Goal: Information Seeking & Learning: Compare options

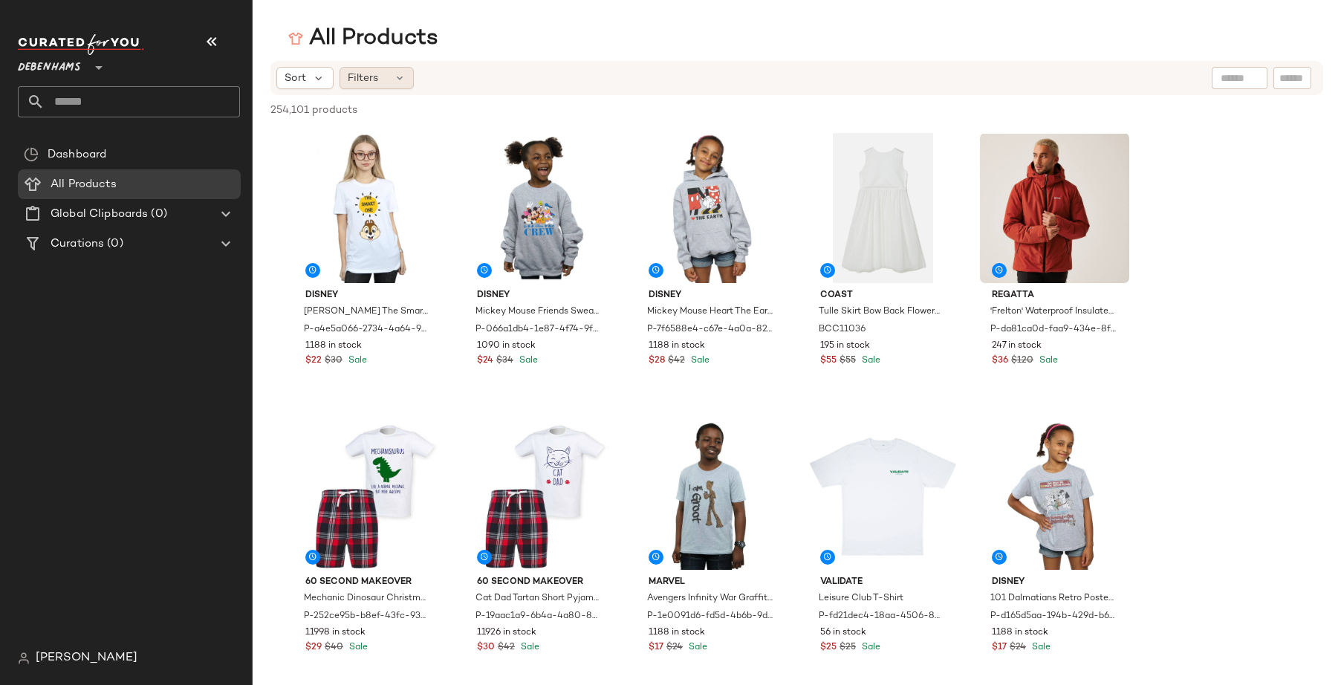
click at [371, 85] on span "Filters" at bounding box center [363, 79] width 30 height 16
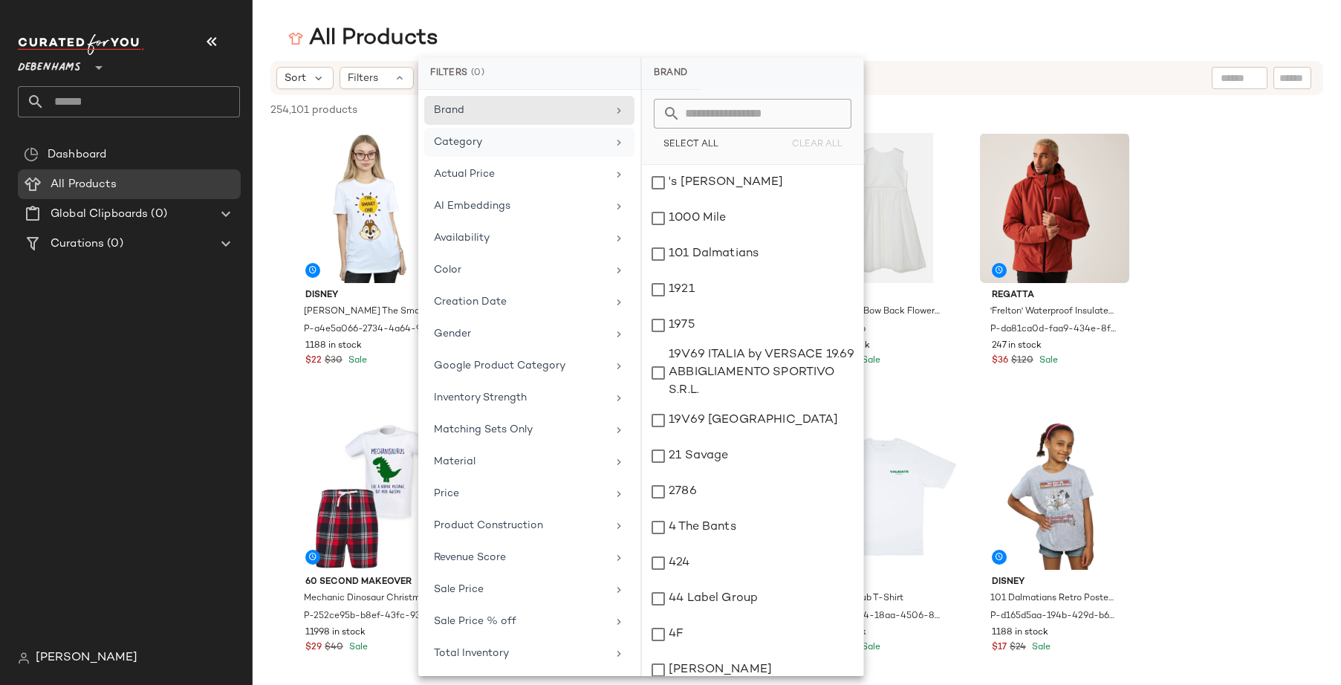
click at [497, 152] on div "Category" at bounding box center [529, 142] width 210 height 29
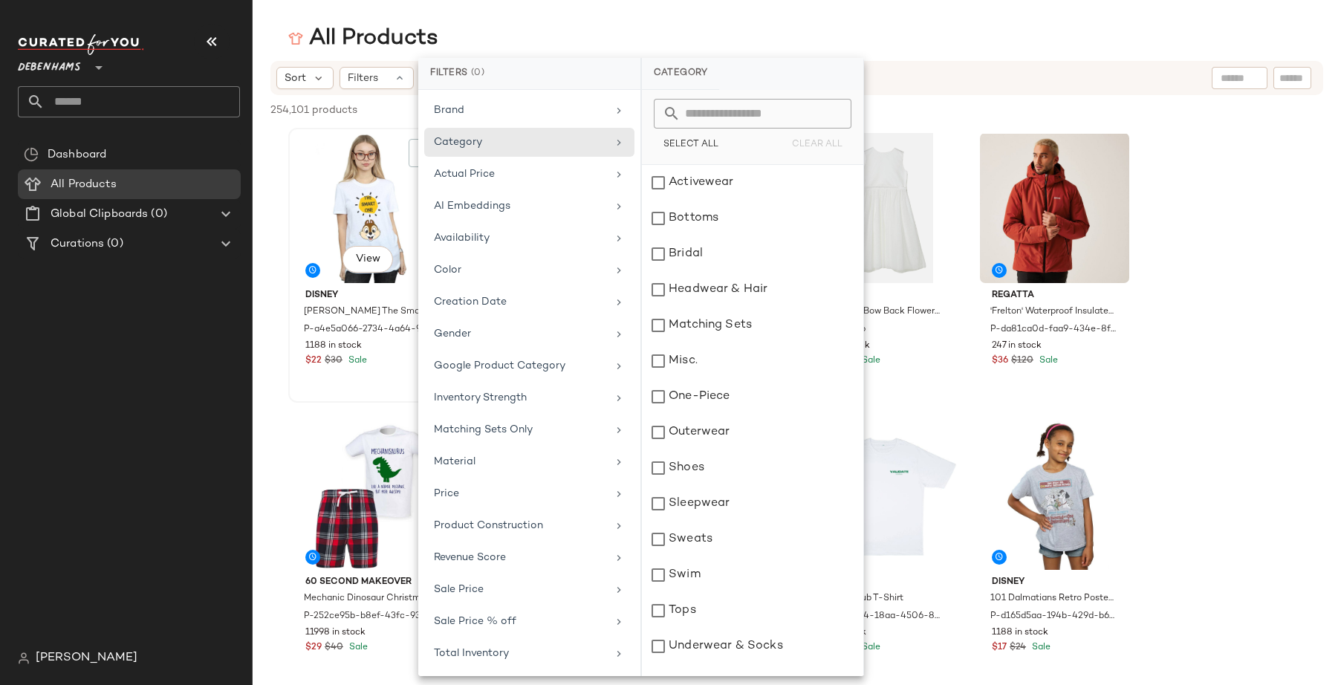
click at [386, 347] on div "1188 in stock" at bounding box center [368, 345] width 126 height 13
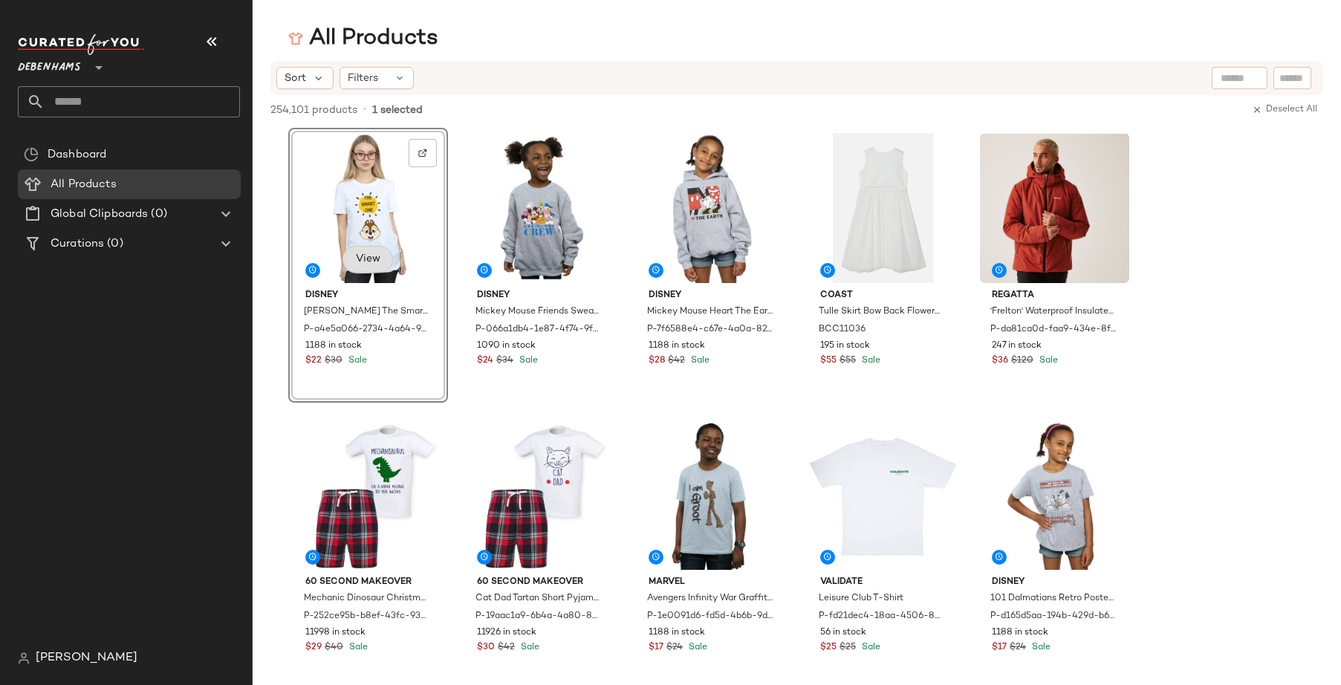
click at [375, 260] on span "View" at bounding box center [367, 259] width 25 height 12
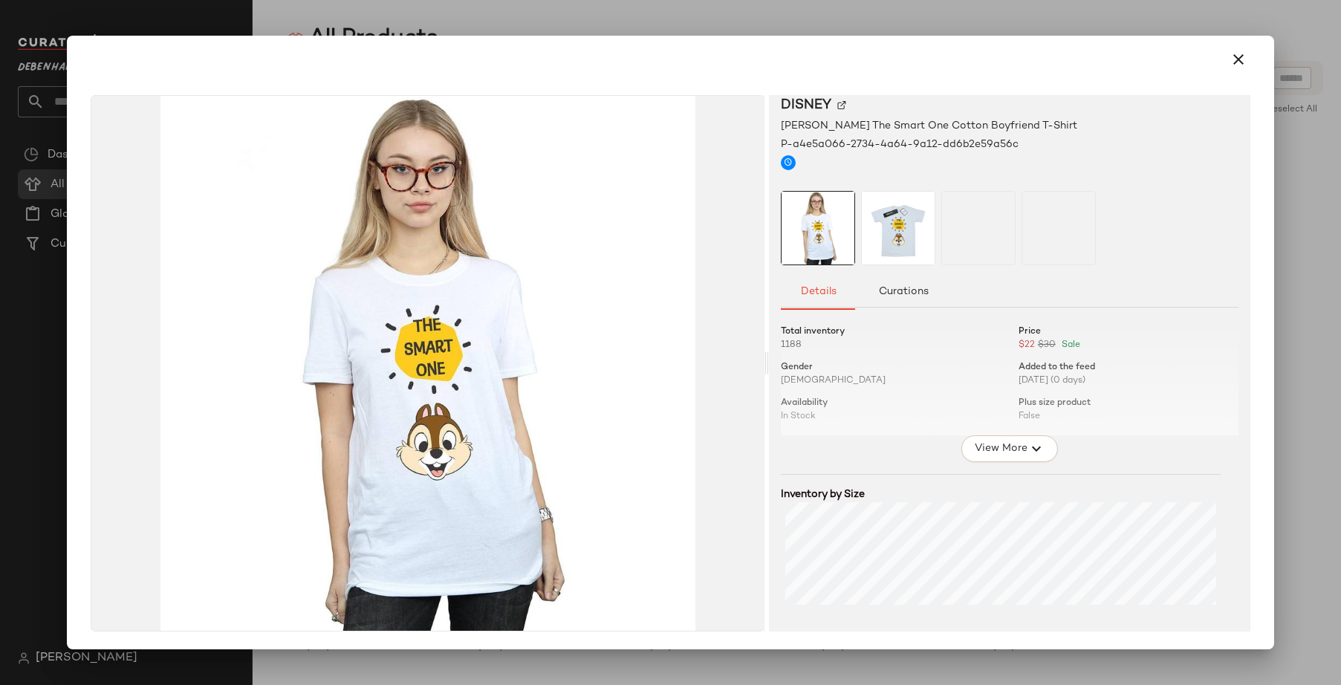
click at [1000, 462] on div "Total inventory 1188 Price $22 $30 Sale Gender [DEMOGRAPHIC_DATA] Added to the …" at bounding box center [1010, 517] width 458 height 402
click at [1000, 440] on span "View More" at bounding box center [1000, 449] width 53 height 18
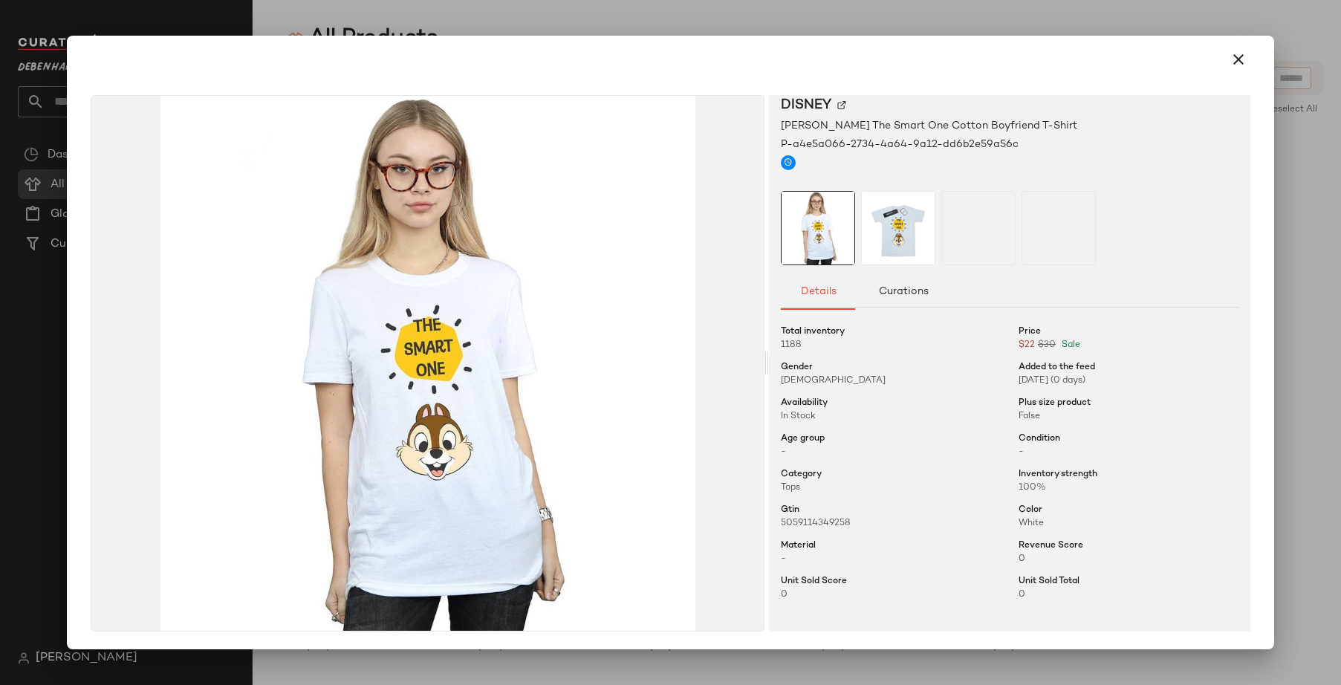
scroll to position [397, 0]
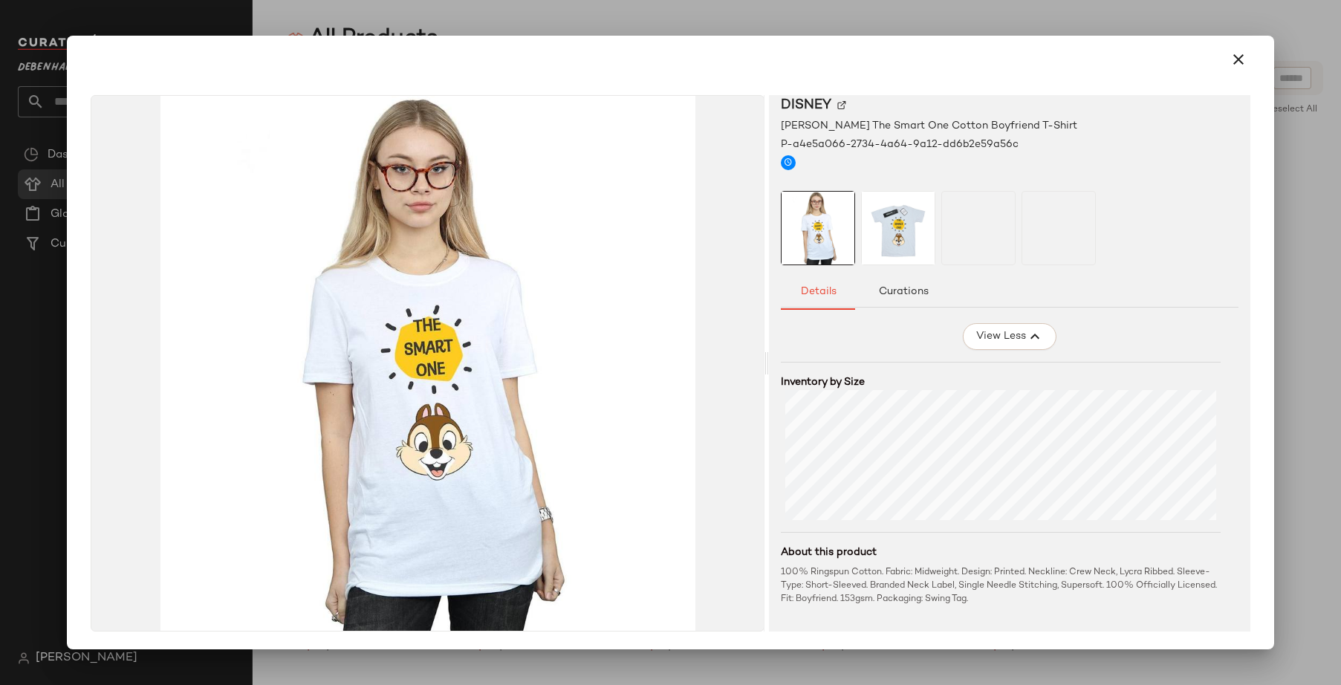
click at [891, 14] on div at bounding box center [670, 342] width 1341 height 685
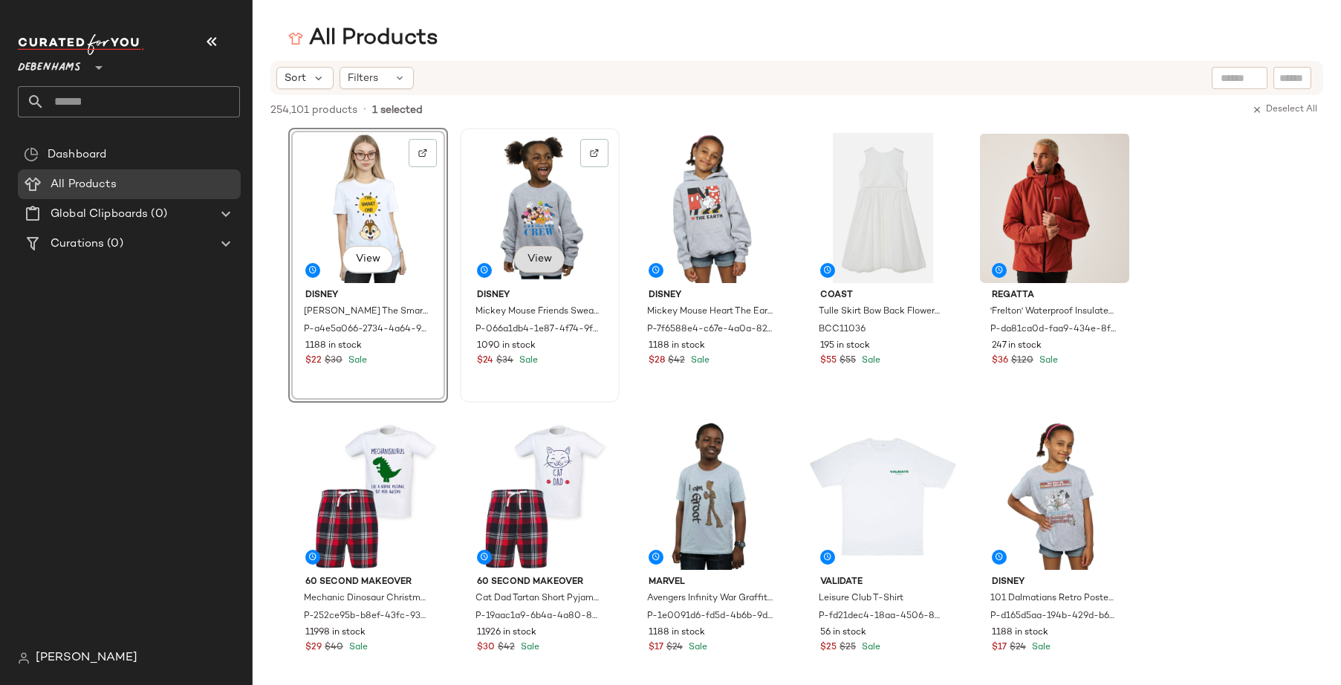
click at [550, 257] on span "View" at bounding box center [539, 259] width 25 height 12
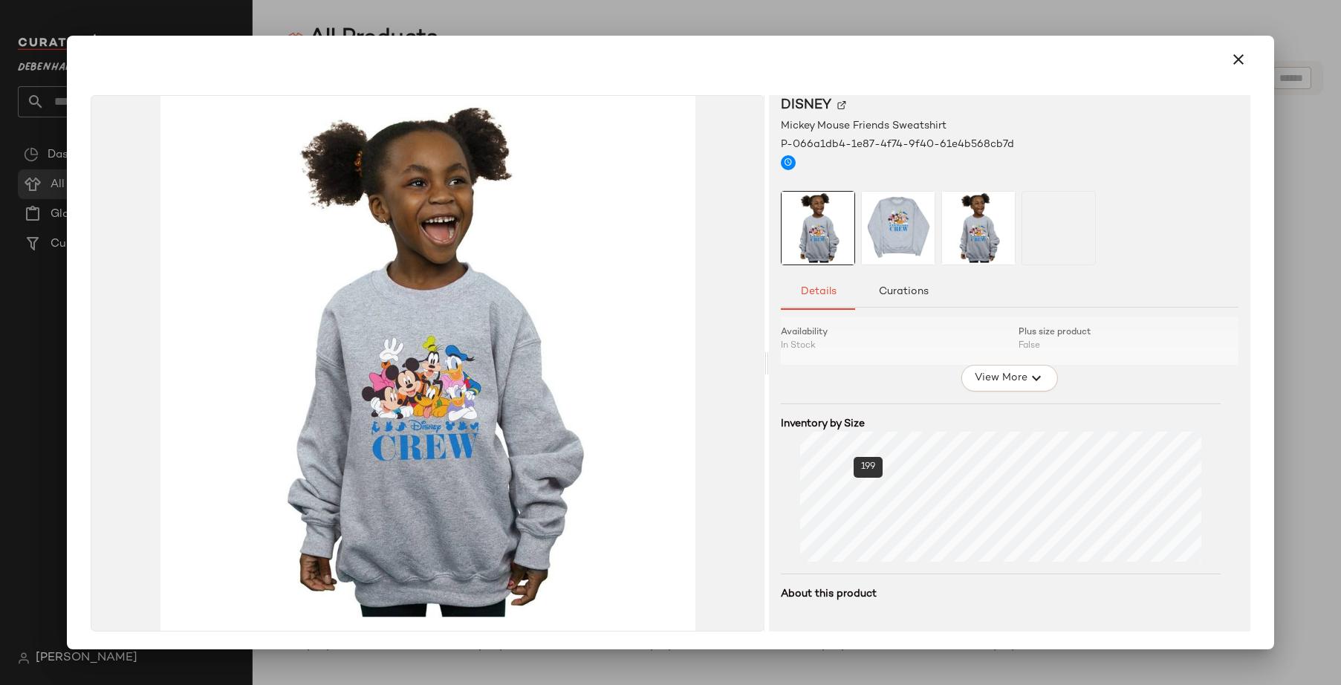
scroll to position [0, 0]
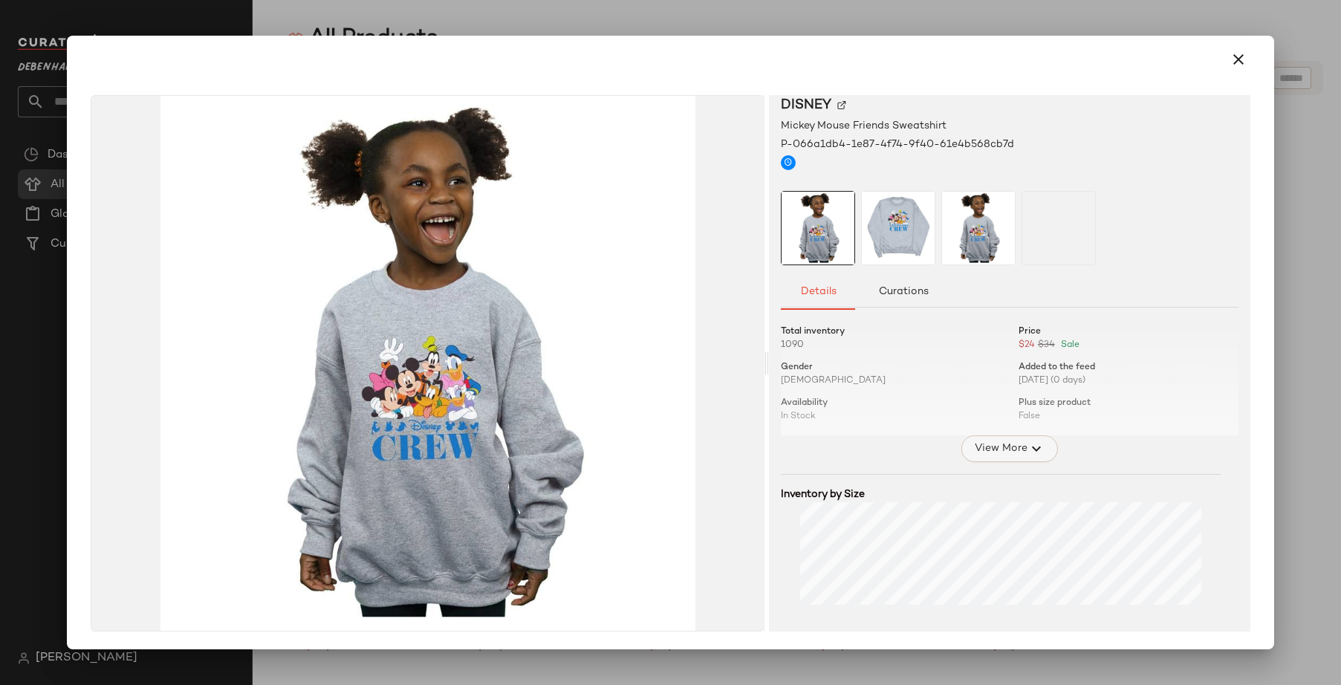
click at [995, 447] on span "View More" at bounding box center [1000, 449] width 53 height 18
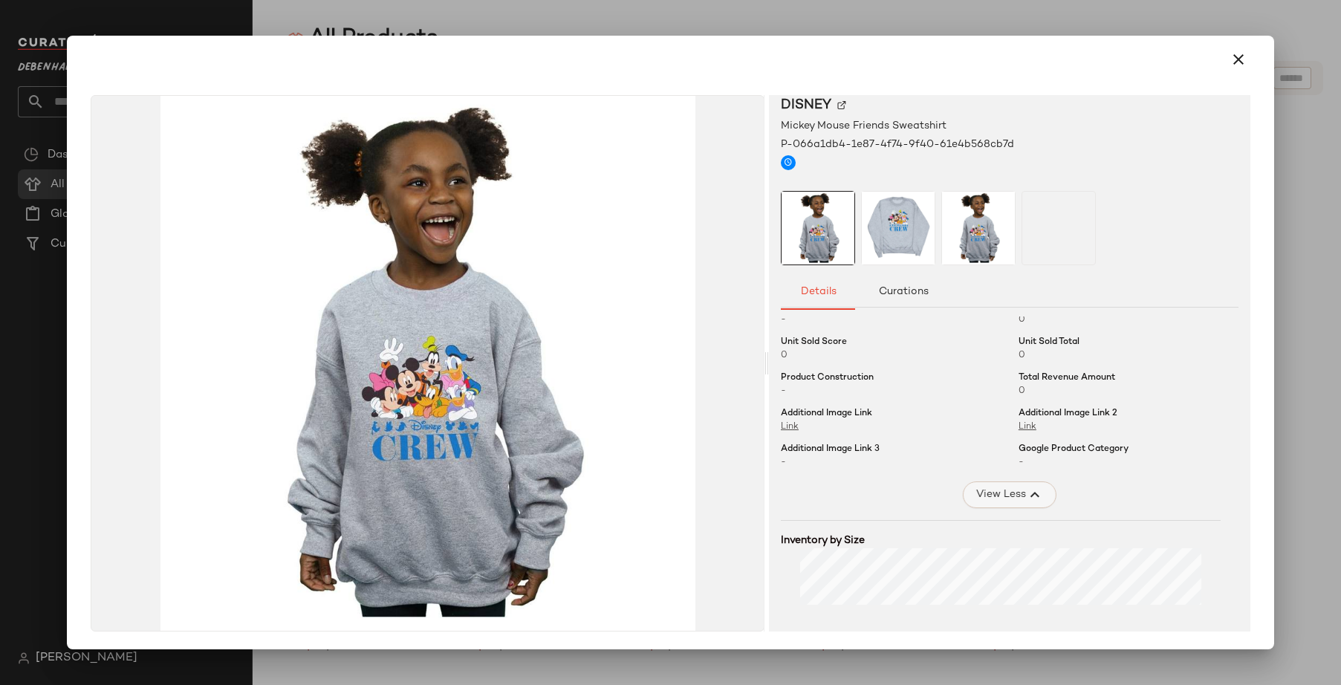
scroll to position [411, 0]
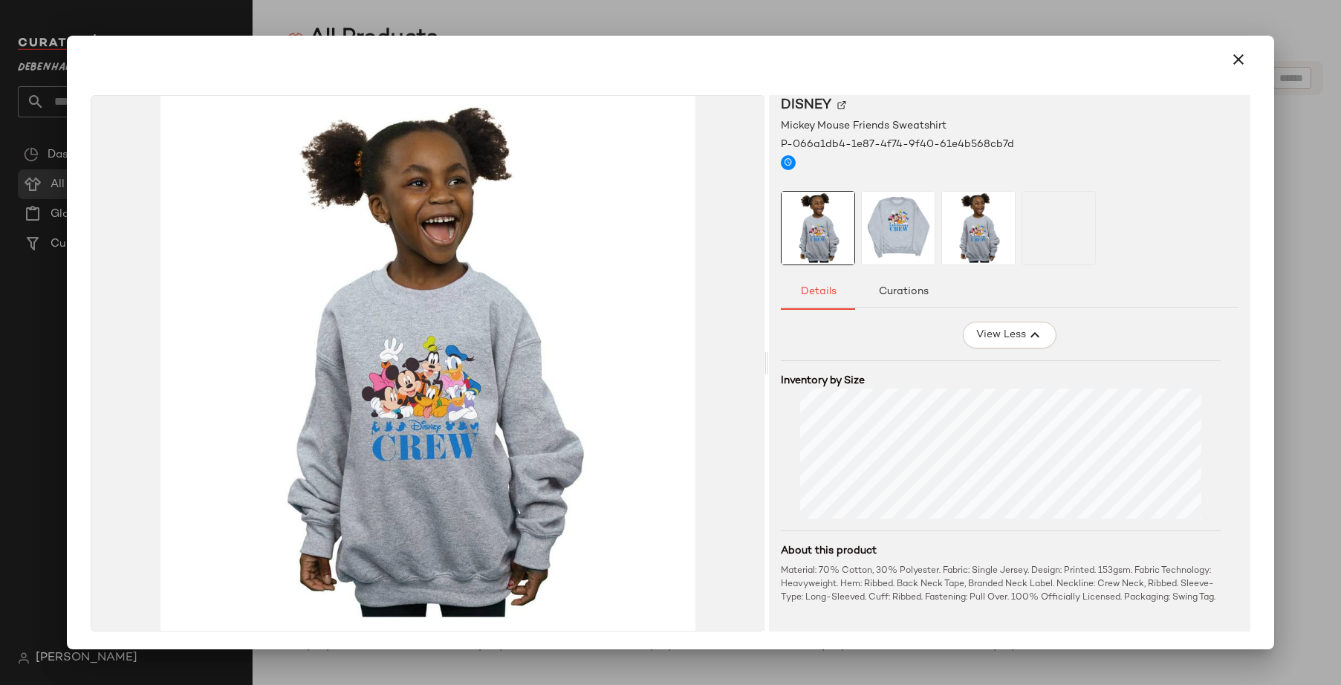
click at [828, 13] on div at bounding box center [670, 342] width 1341 height 685
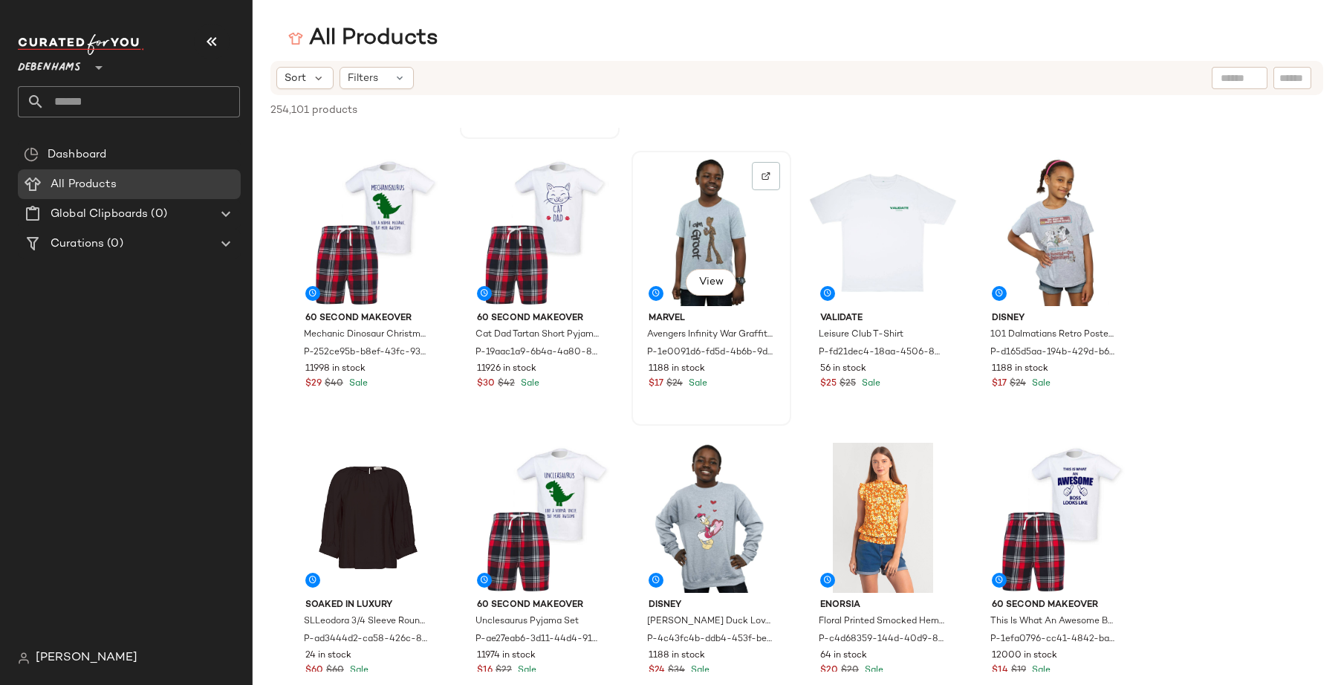
scroll to position [0, 0]
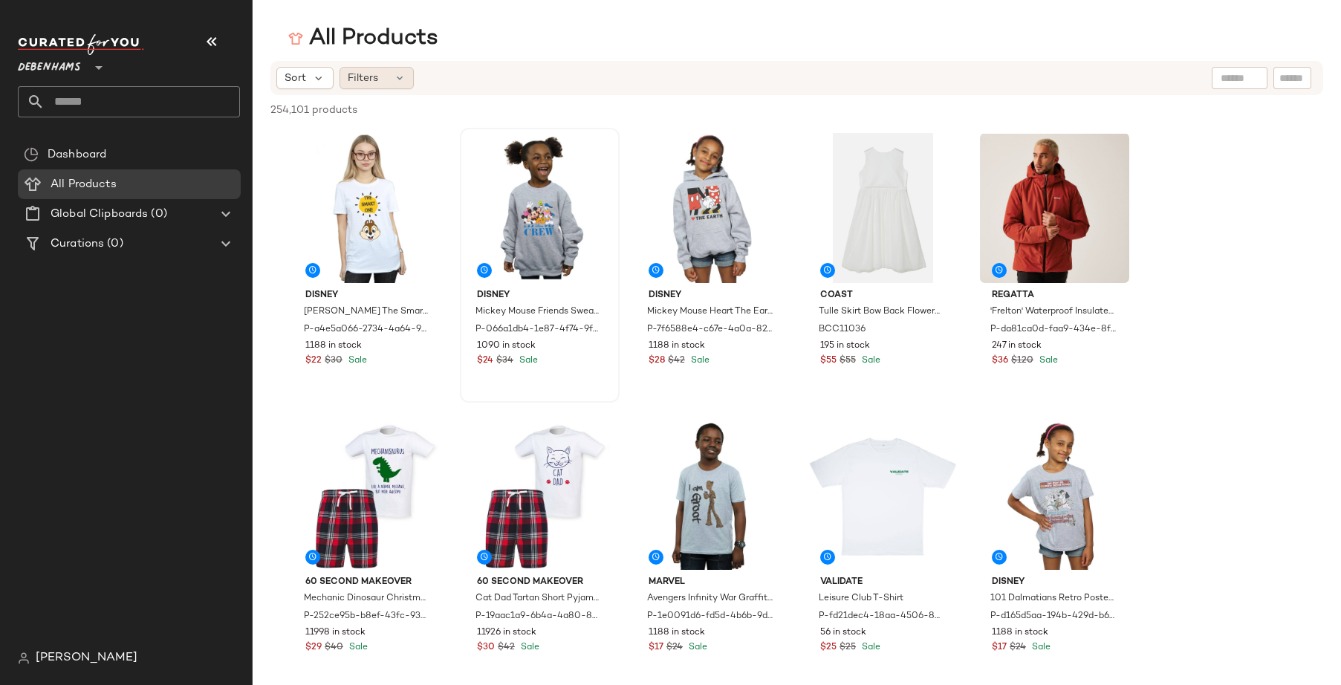
click at [388, 80] on div "Filters" at bounding box center [376, 78] width 74 height 22
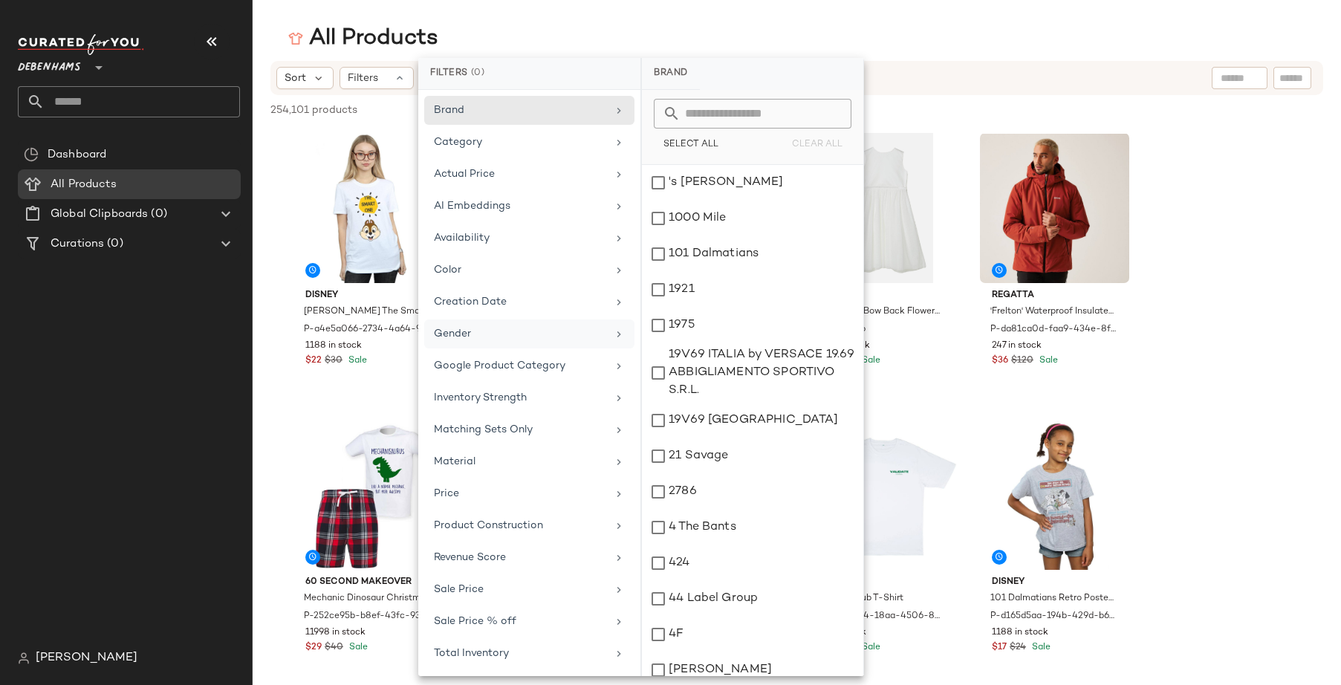
click at [516, 337] on div "Gender" at bounding box center [520, 334] width 173 height 16
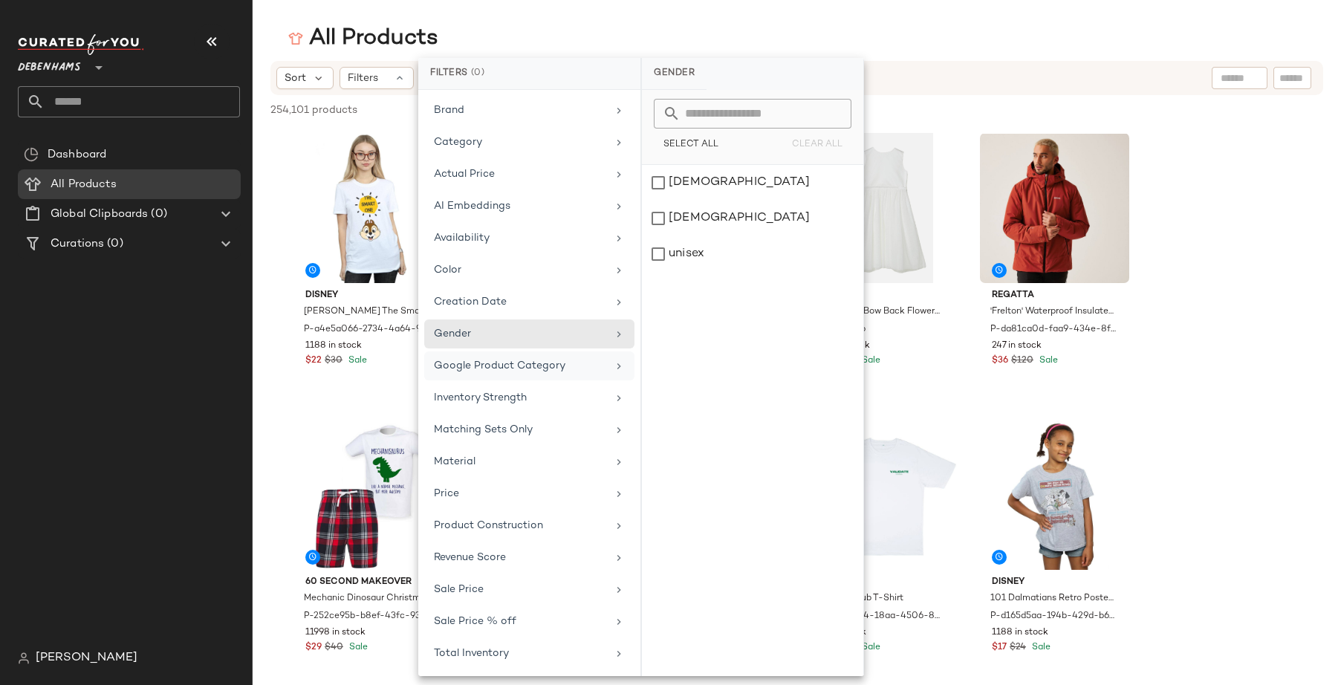
click at [513, 360] on span "Google Product Category" at bounding box center [499, 365] width 131 height 11
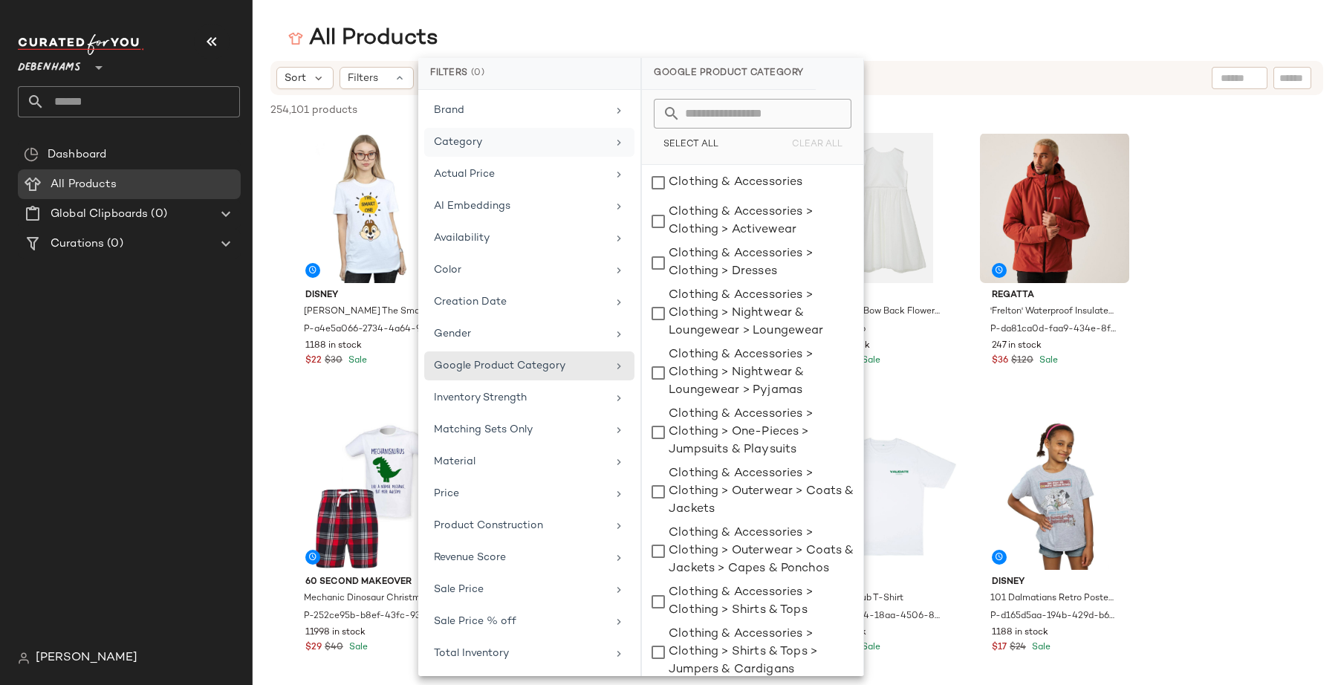
click at [579, 148] on div "Category" at bounding box center [520, 142] width 173 height 16
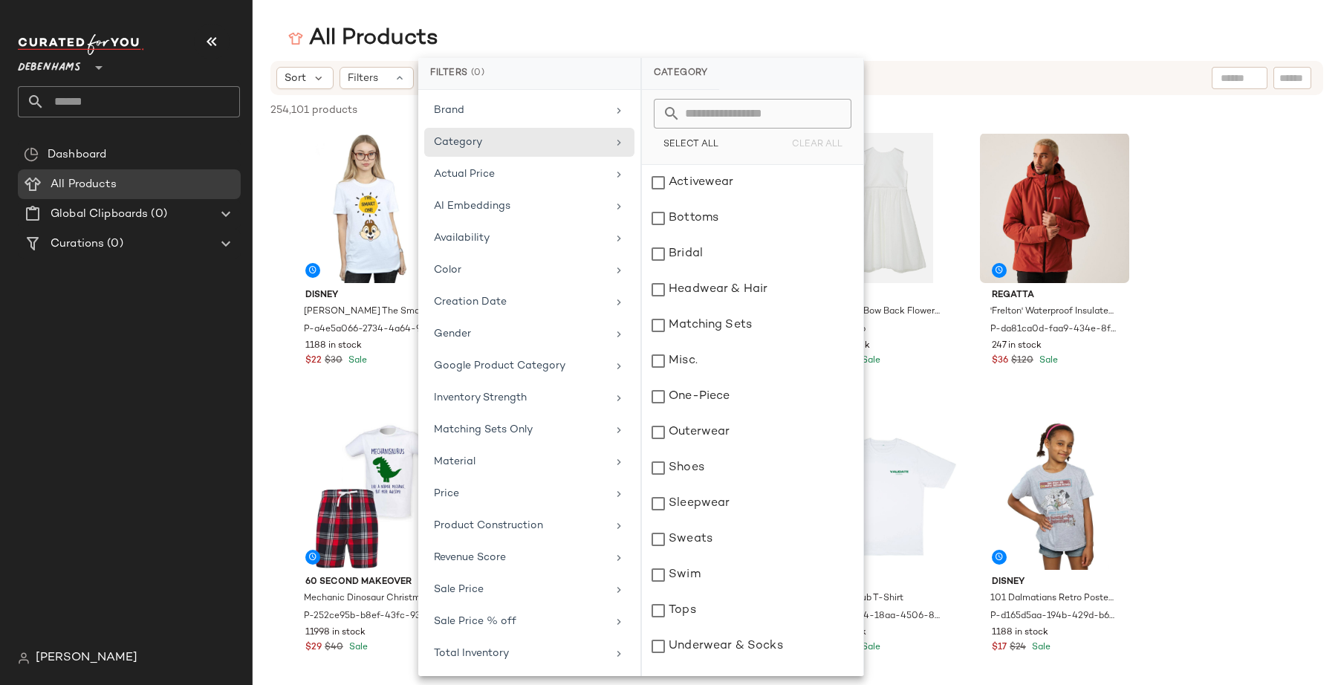
click at [721, 99] on input "text" at bounding box center [761, 114] width 162 height 30
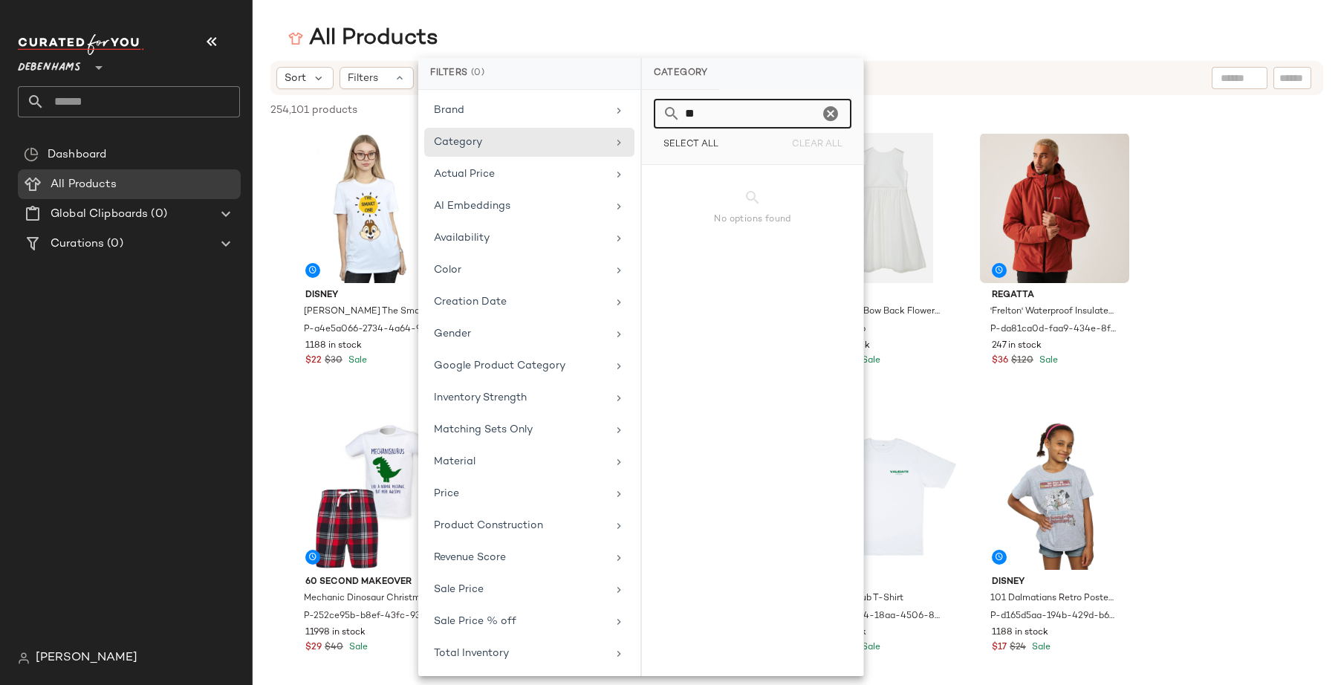
type input "*"
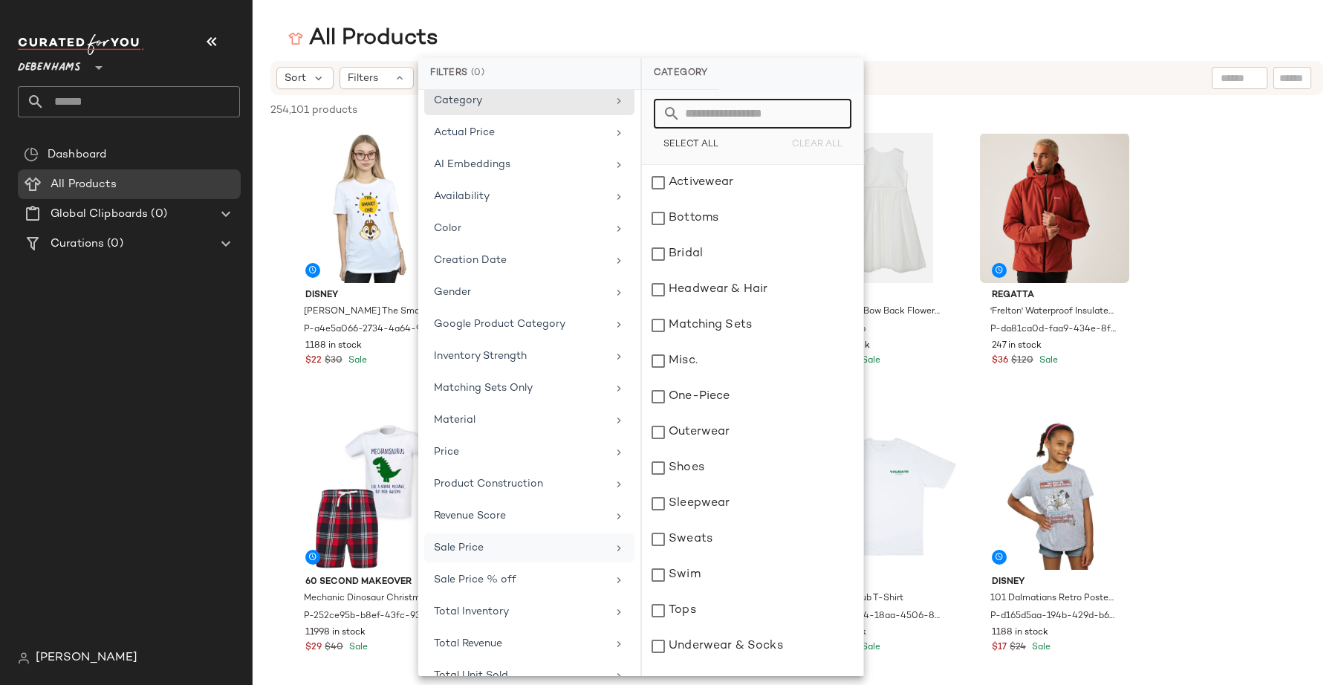
scroll to position [46, 0]
click at [584, 320] on div "Google Product Category" at bounding box center [520, 320] width 173 height 16
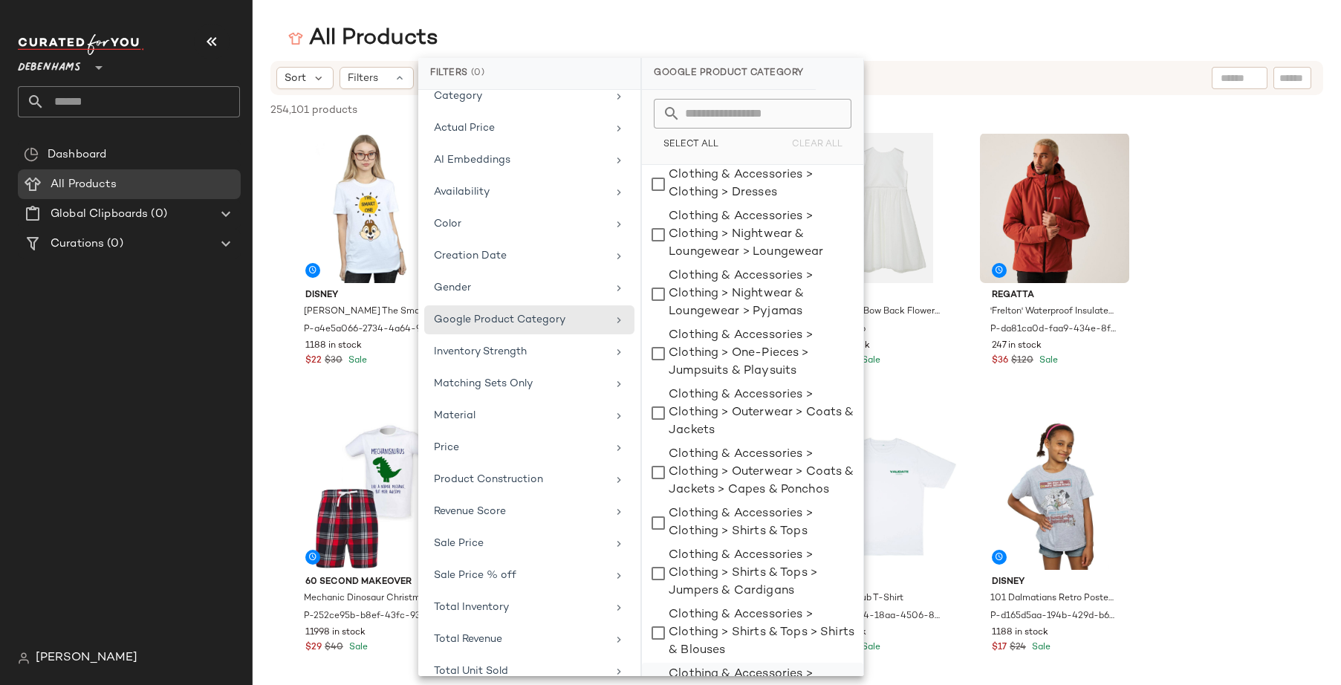
scroll to position [0, 0]
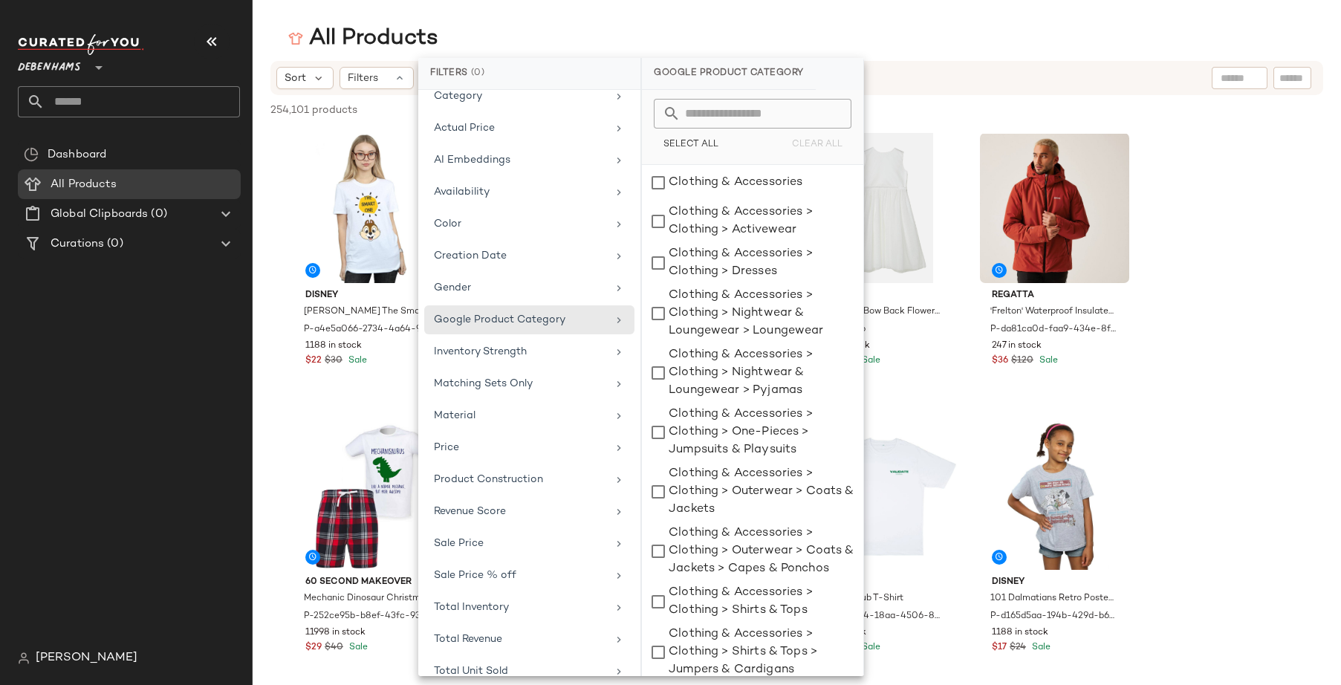
click at [748, 114] on input "text" at bounding box center [761, 114] width 162 height 30
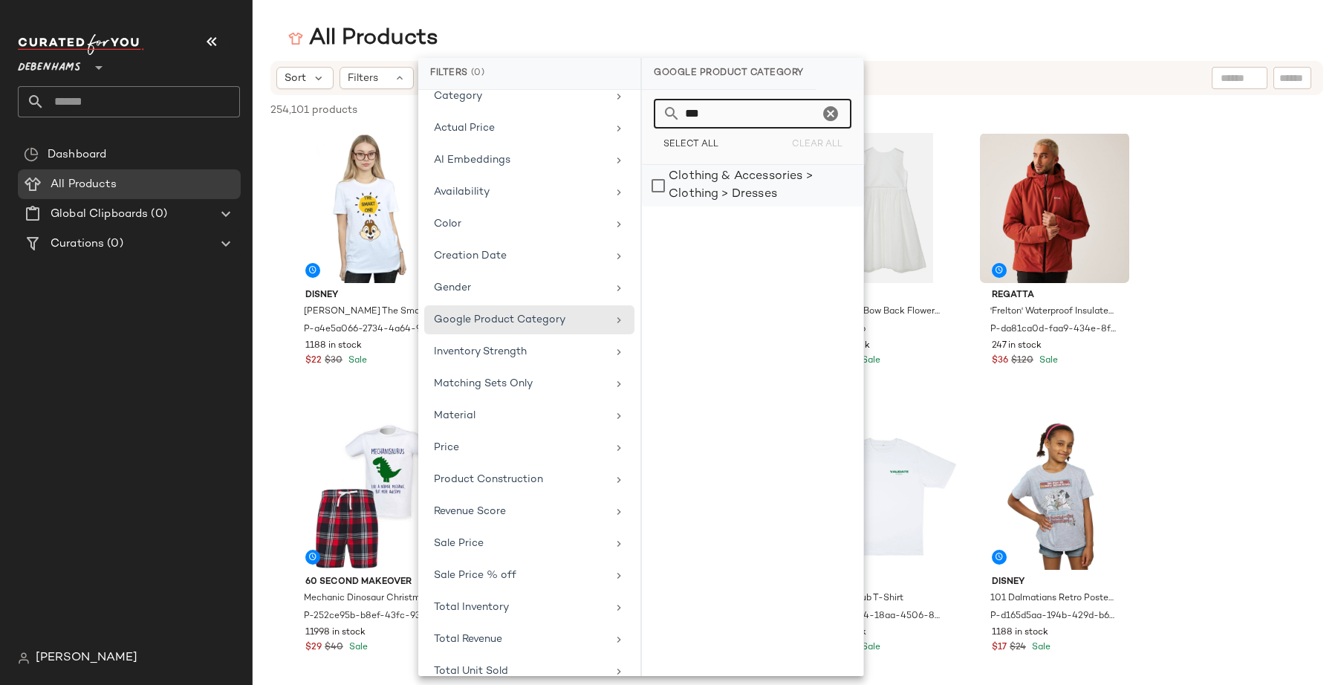
type input "***"
click at [742, 202] on div "Clothing & Accessories > Clothing > Dresses" at bounding box center [752, 186] width 221 height 42
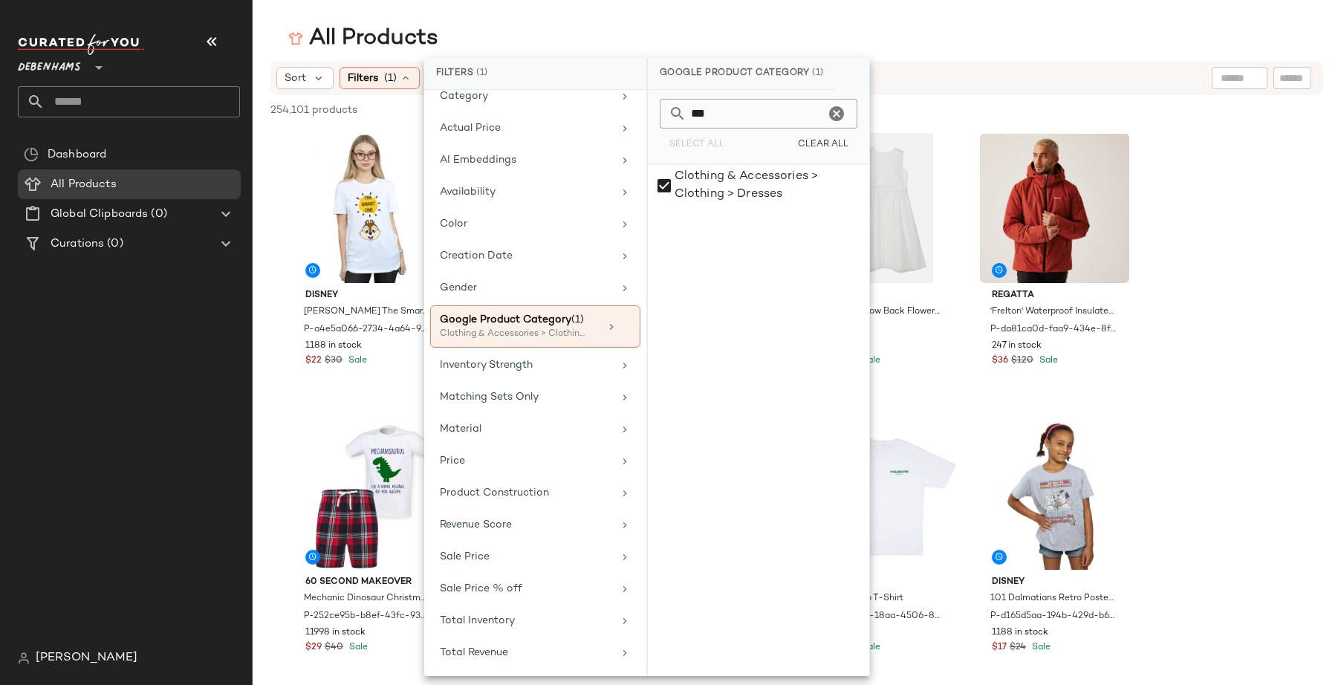
click at [906, 20] on main "All Products Sort Filters (1) Reset 254,101 products • 0 selected Deselect All …" at bounding box center [670, 342] width 1341 height 685
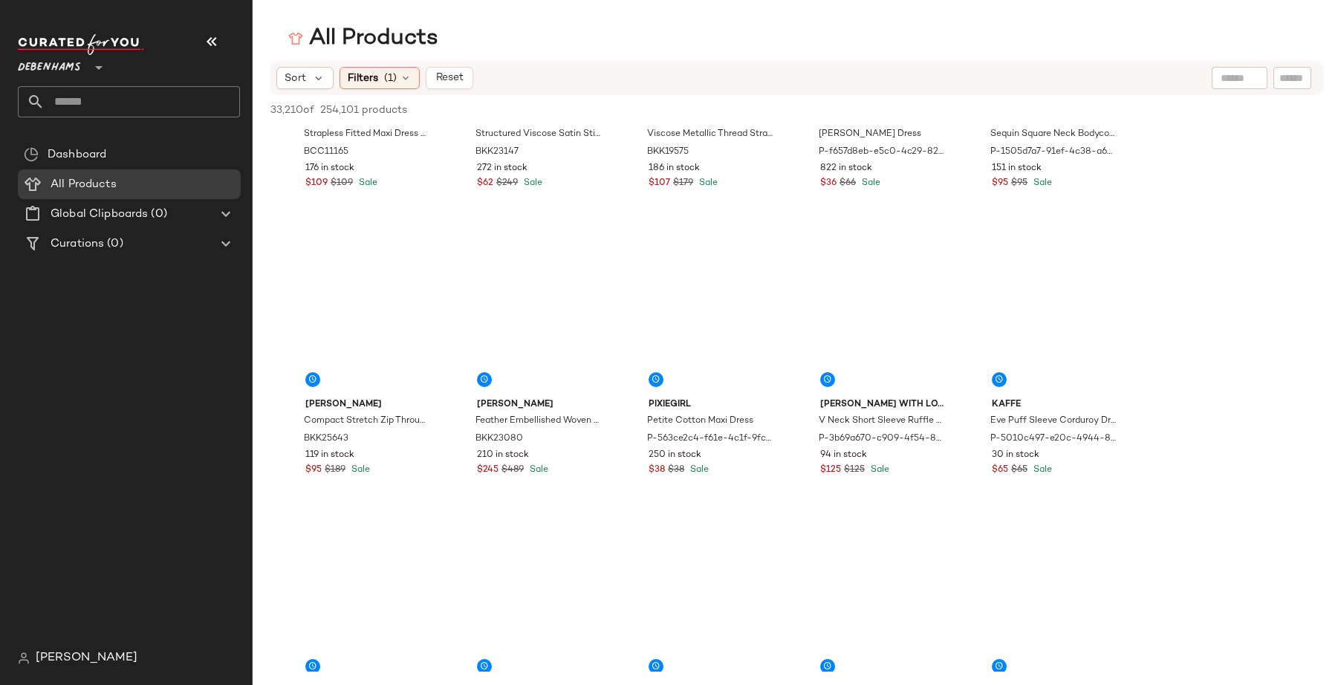
scroll to position [2053, 0]
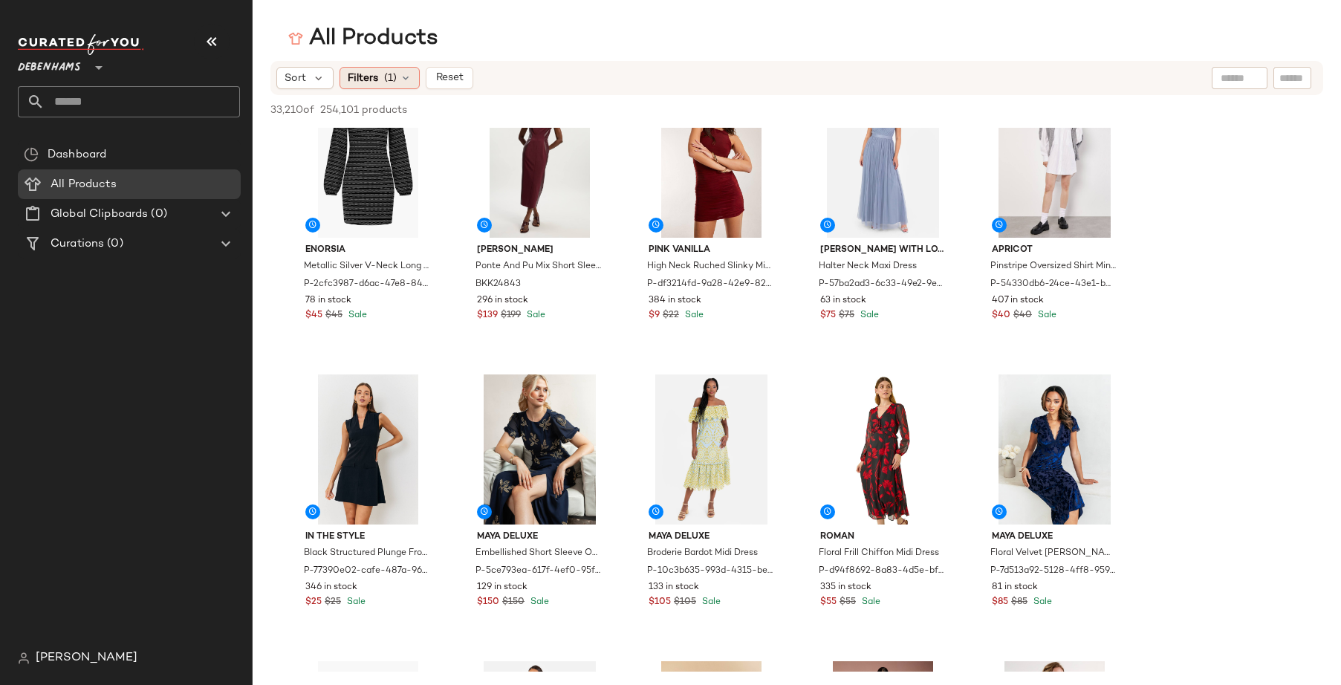
click at [371, 82] on span "Filters" at bounding box center [363, 79] width 30 height 16
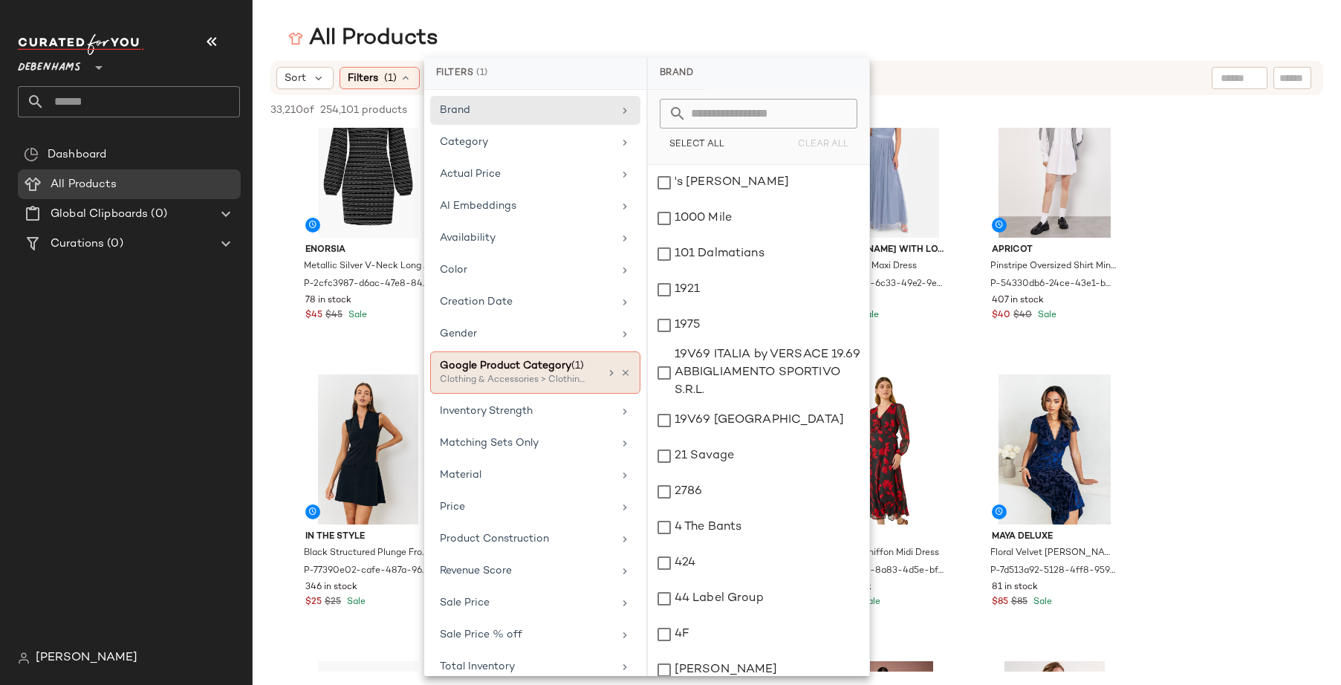
click at [585, 365] on div "Google Product Category (1)" at bounding box center [520, 366] width 160 height 16
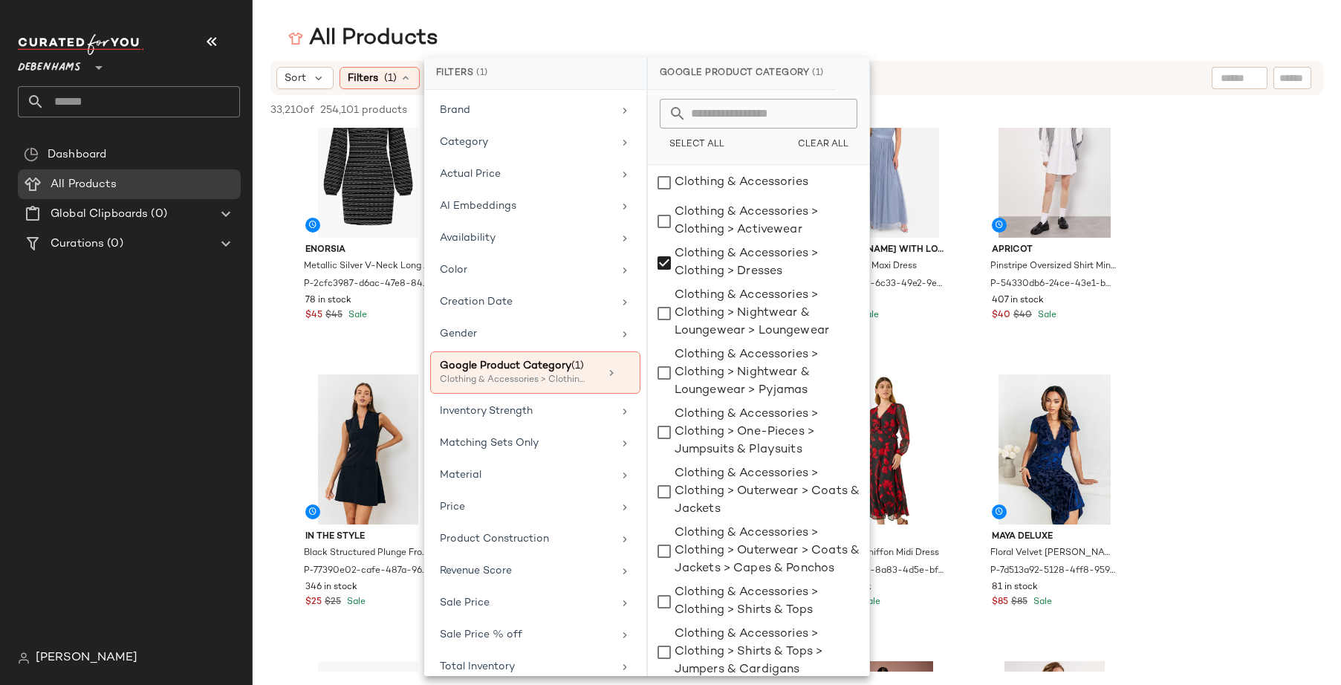
click at [738, 111] on input "text" at bounding box center [767, 114] width 162 height 30
click at [663, 267] on div "Clothing & Accessories > Clothing > Dresses" at bounding box center [758, 263] width 221 height 42
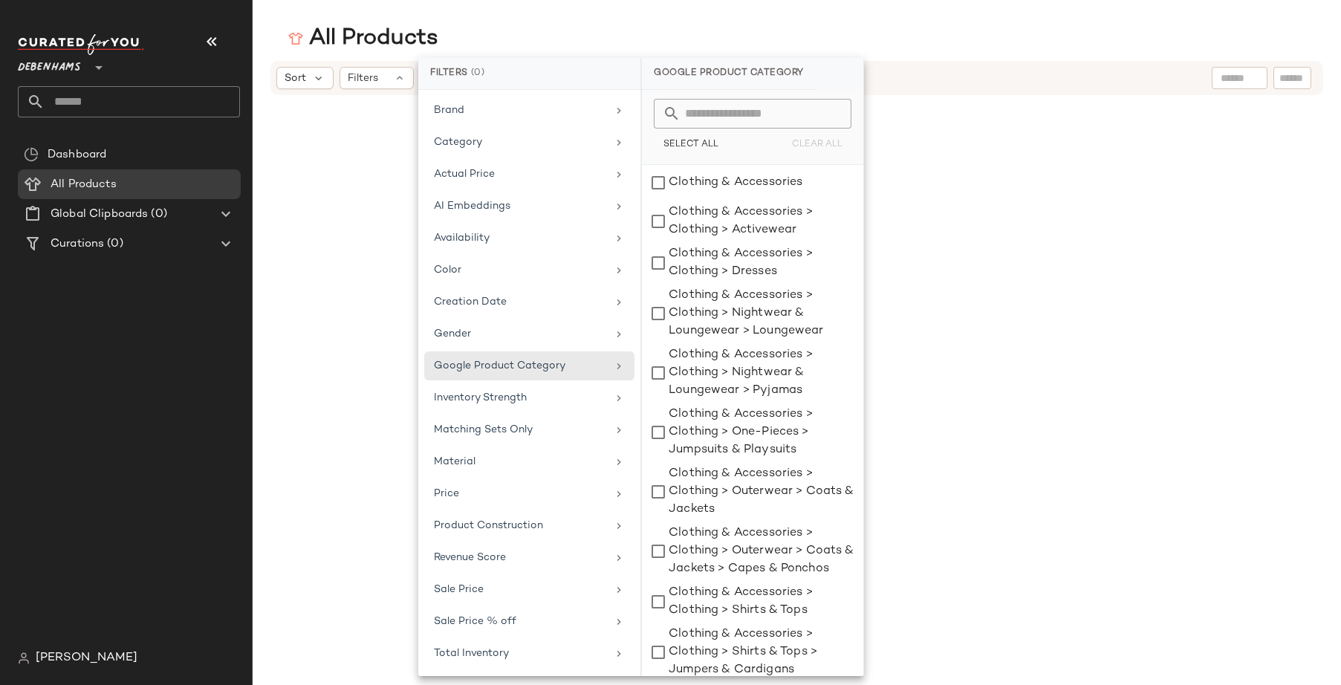
click at [716, 97] on div "Select All Clear All" at bounding box center [752, 127] width 221 height 75
click at [717, 107] on input "text" at bounding box center [761, 114] width 162 height 30
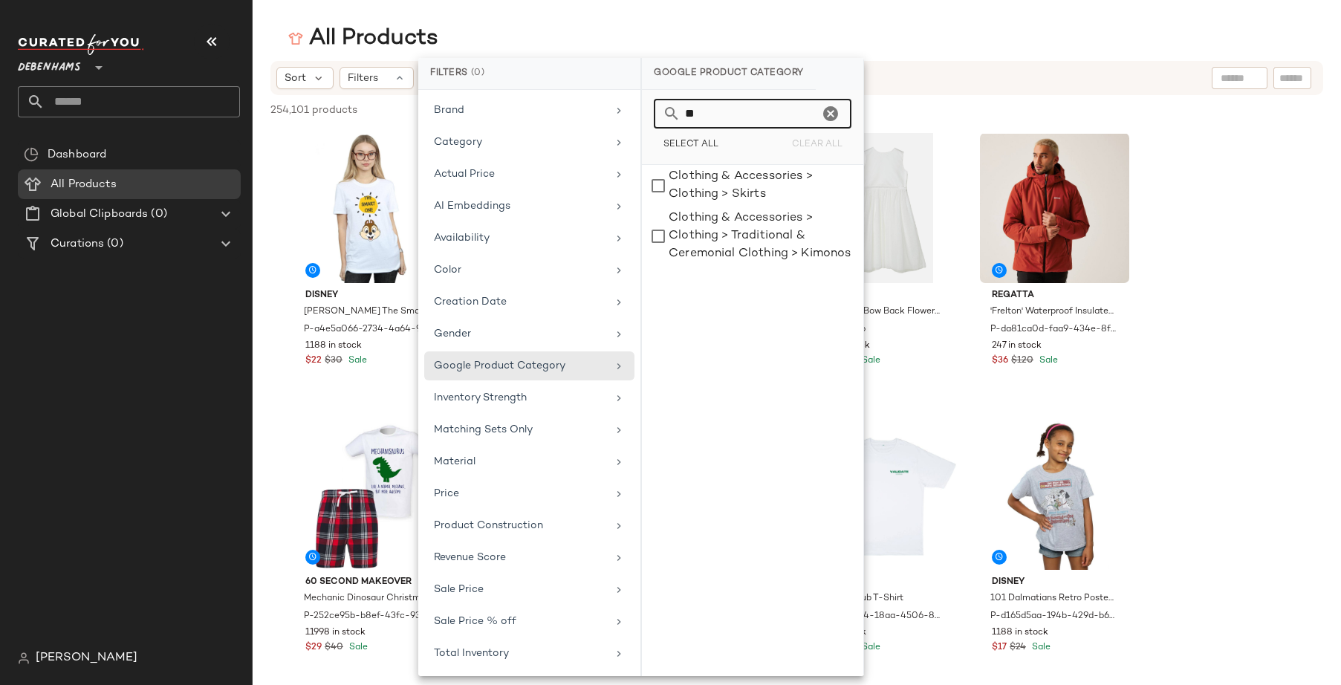
type input "*"
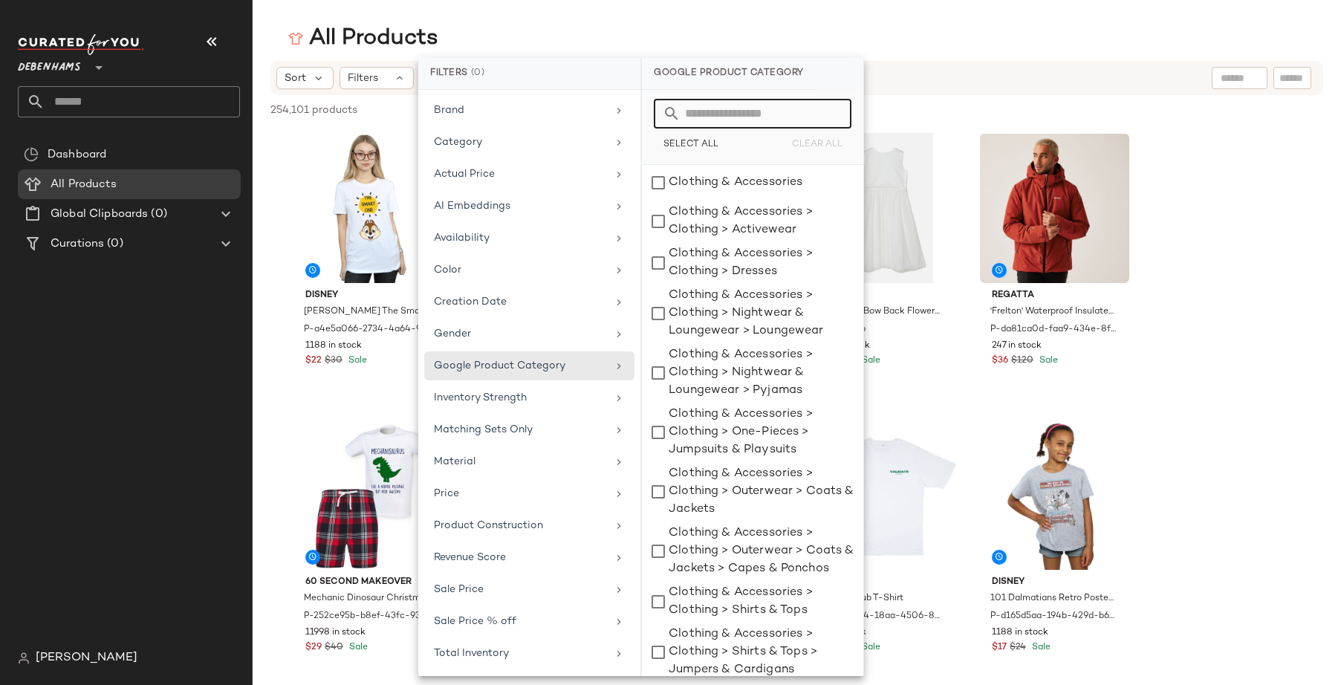
click at [687, 43] on div "All Products" at bounding box center [797, 39] width 1088 height 30
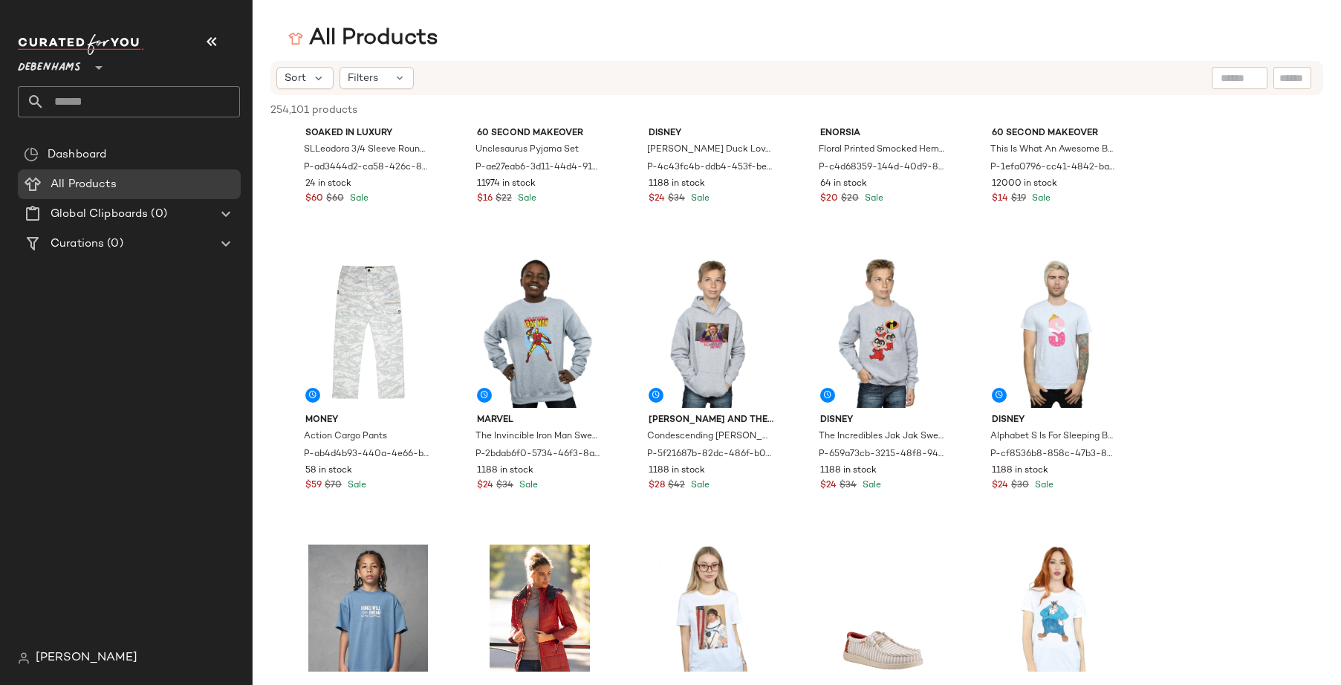
scroll to position [737, 0]
click at [550, 377] on span "View" at bounding box center [539, 383] width 25 height 12
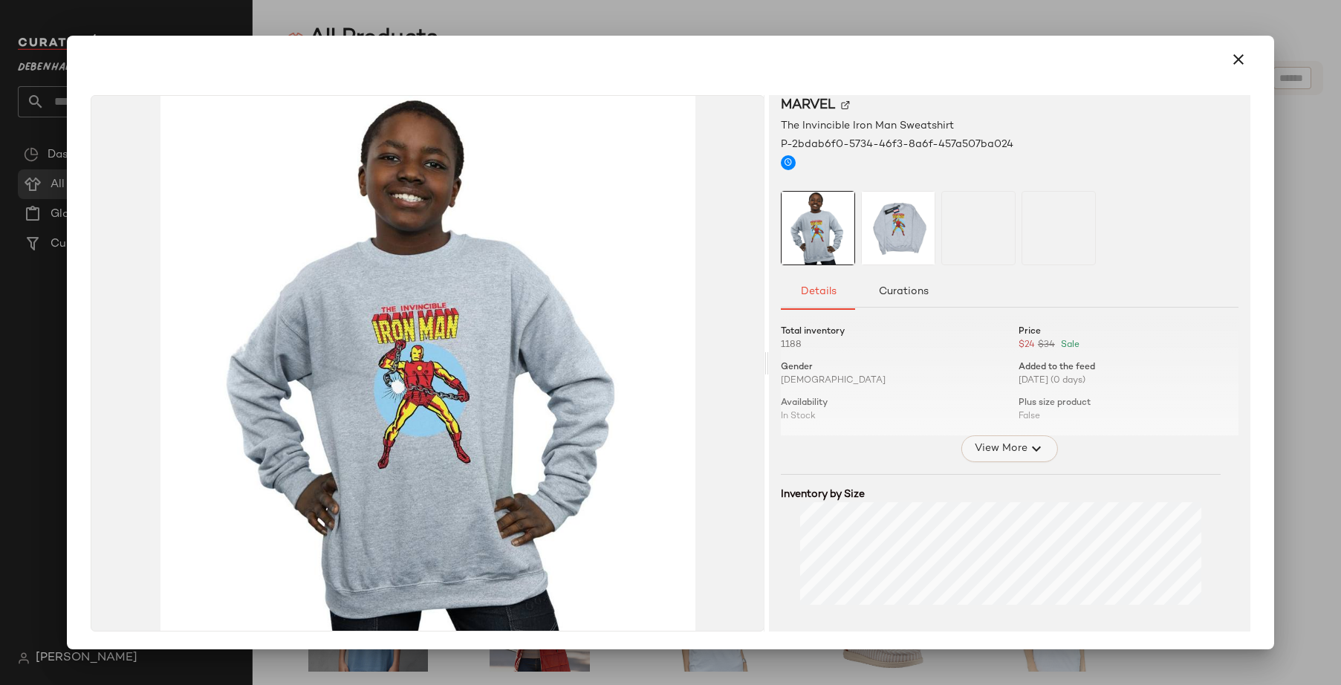
click at [993, 446] on span "View More" at bounding box center [1000, 449] width 53 height 18
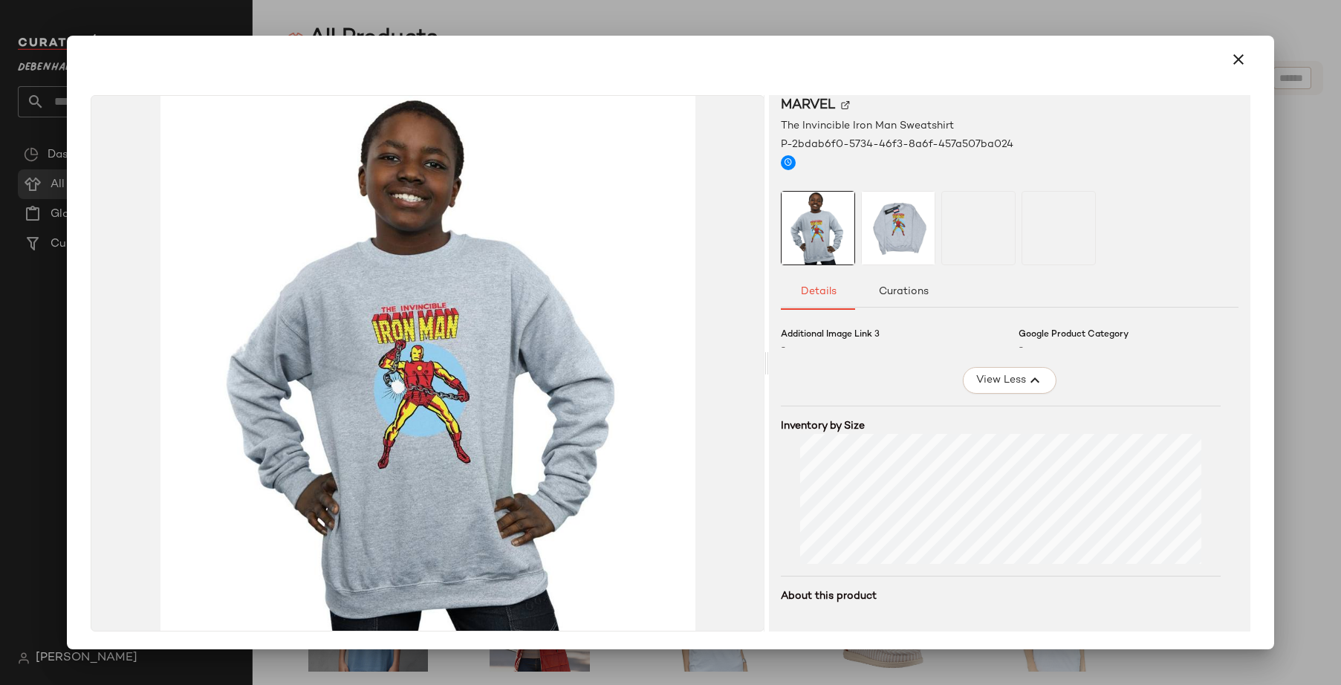
scroll to position [397, 0]
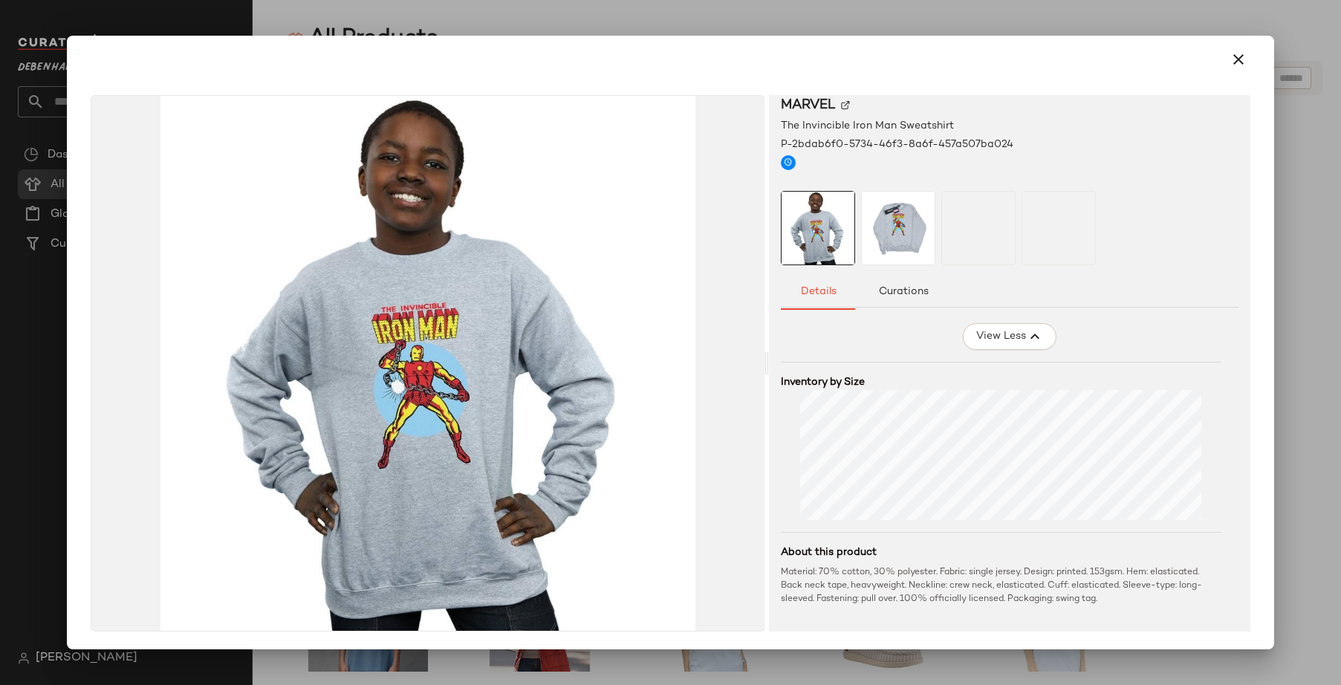
click at [996, 13] on div at bounding box center [670, 342] width 1341 height 685
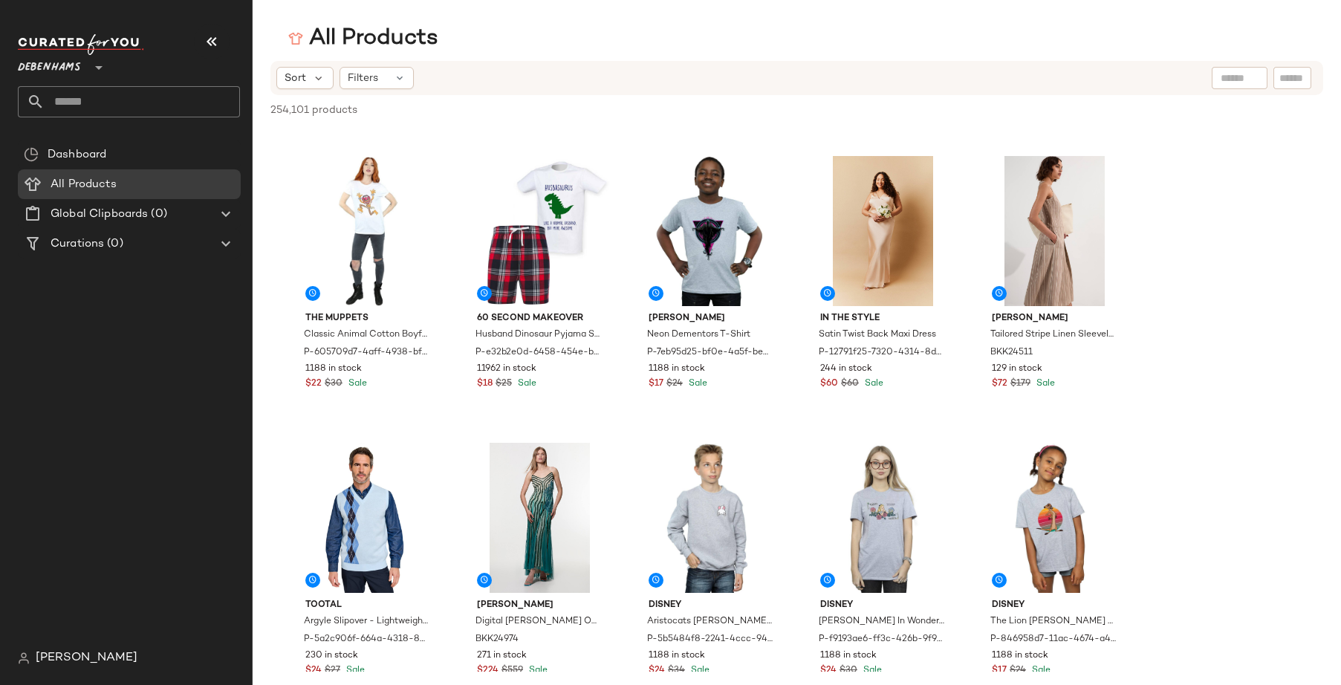
scroll to position [3994, 0]
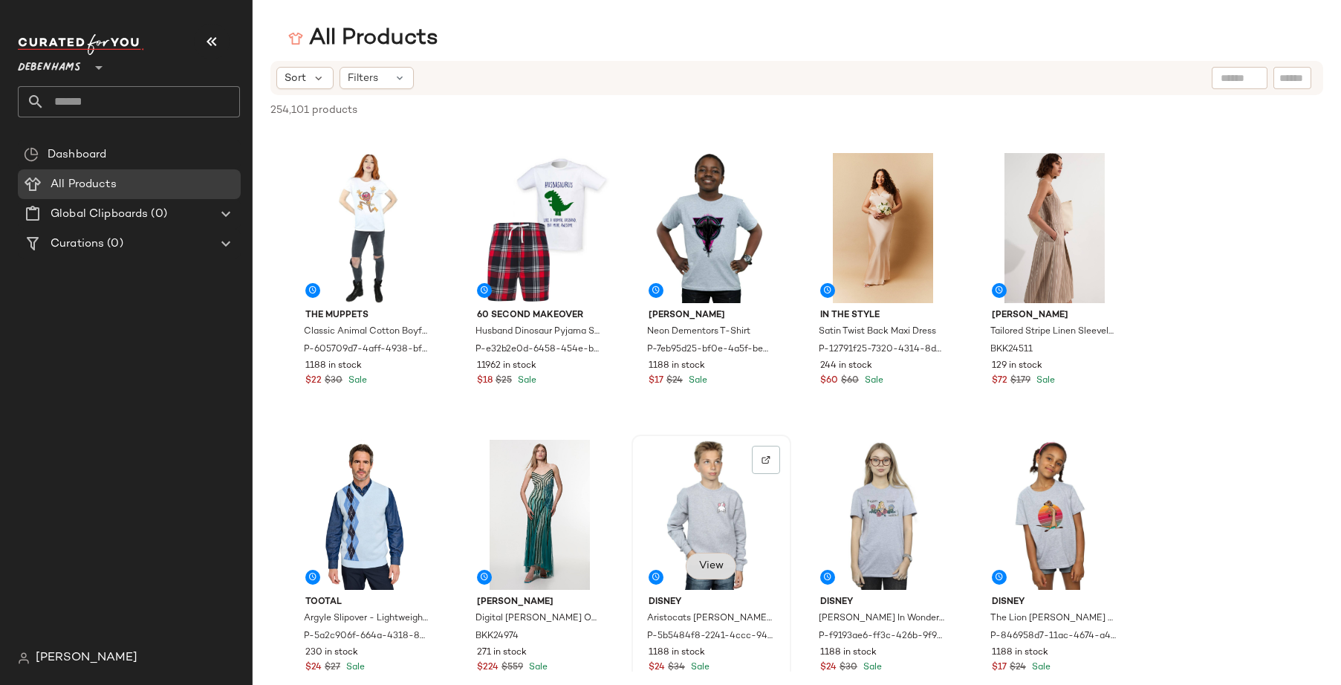
click at [701, 565] on span "View" at bounding box center [710, 566] width 25 height 12
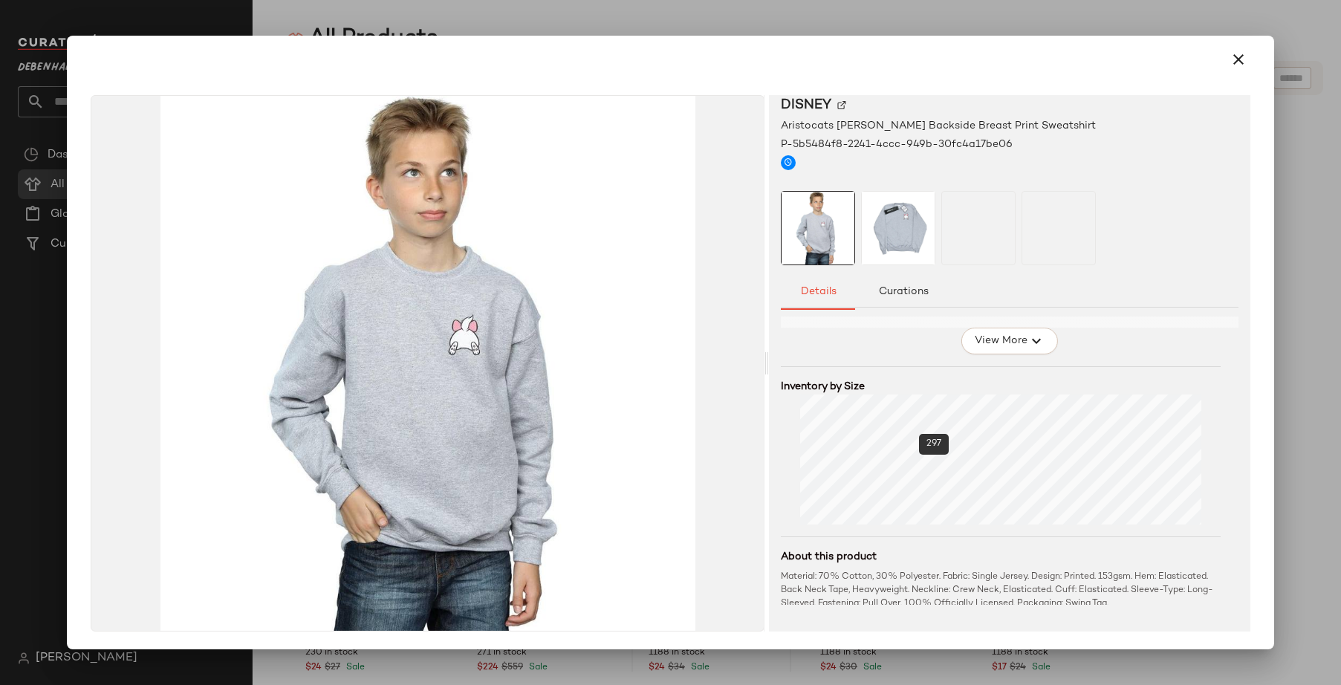
scroll to position [112, 0]
click at [704, 666] on div at bounding box center [670, 342] width 1341 height 685
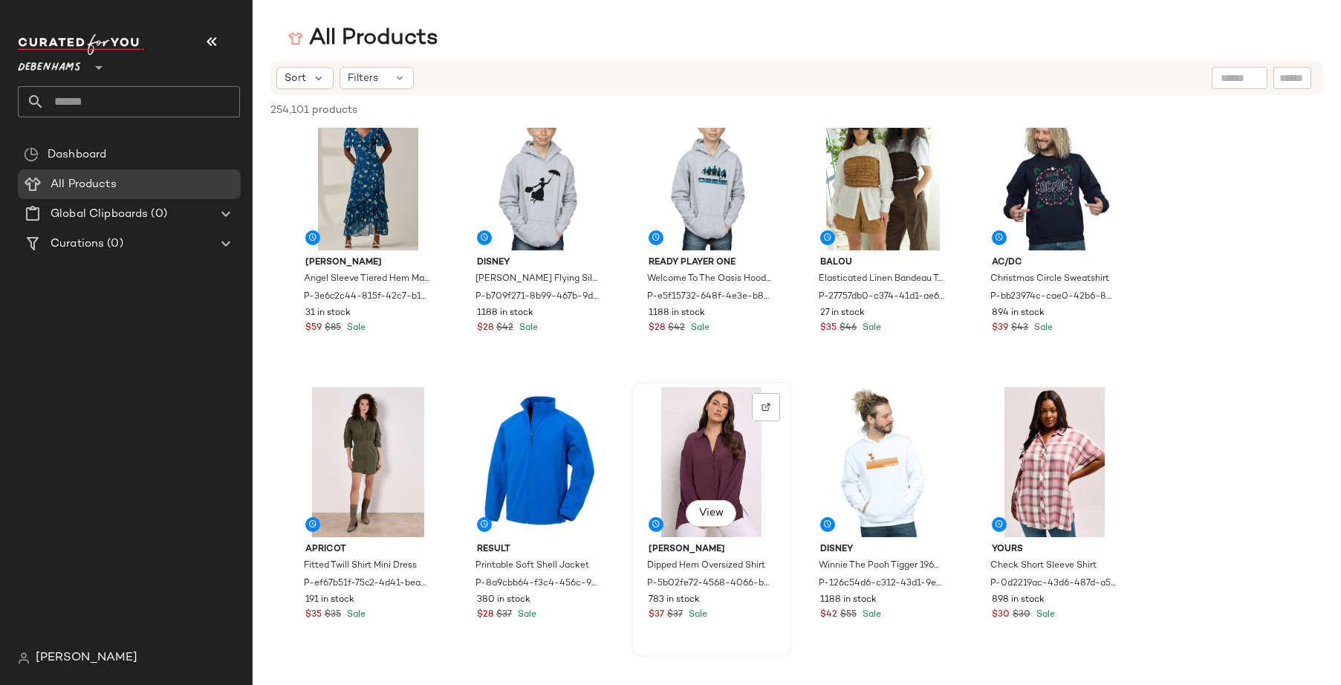
scroll to position [4687, 0]
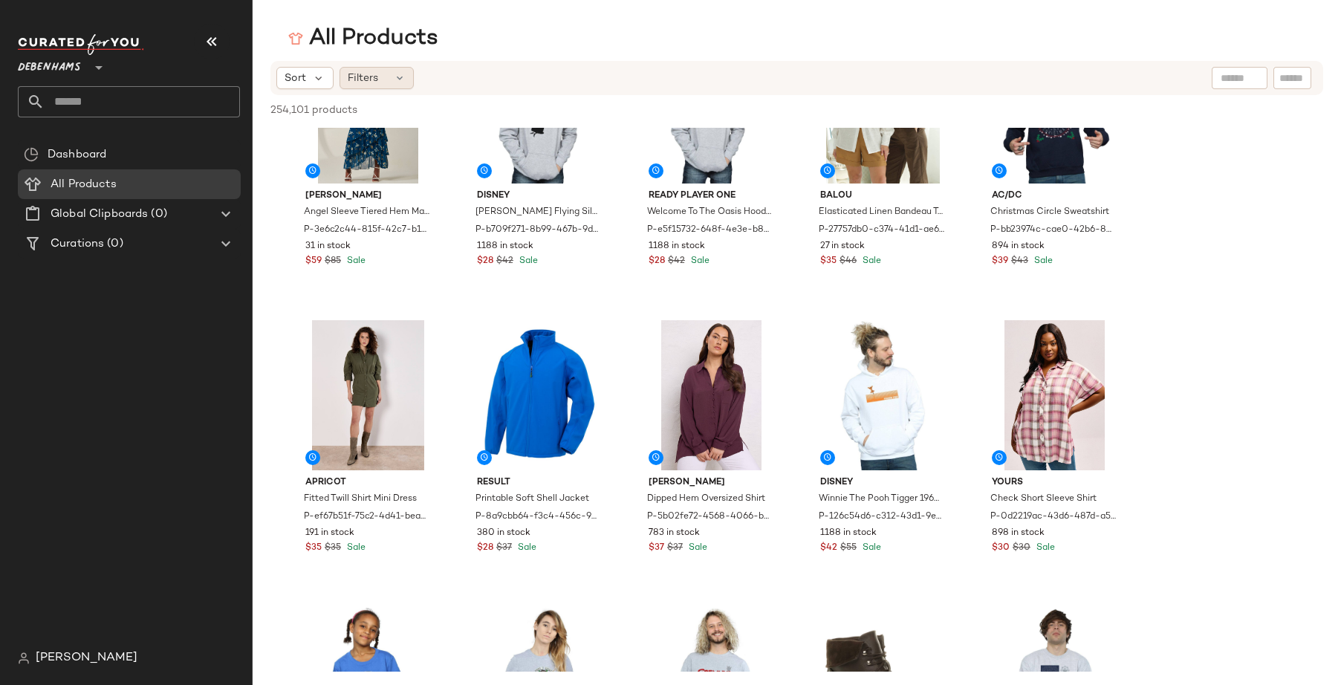
click at [375, 88] on div "Filters" at bounding box center [376, 78] width 74 height 22
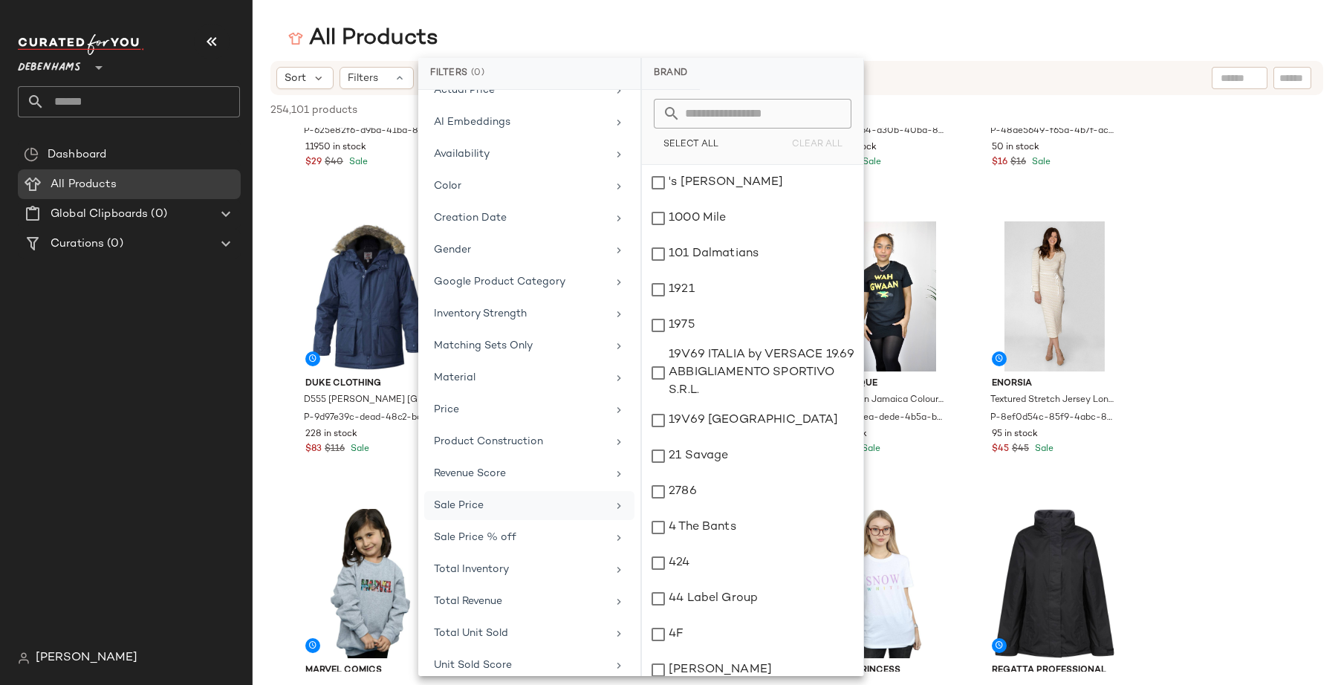
scroll to position [0, 0]
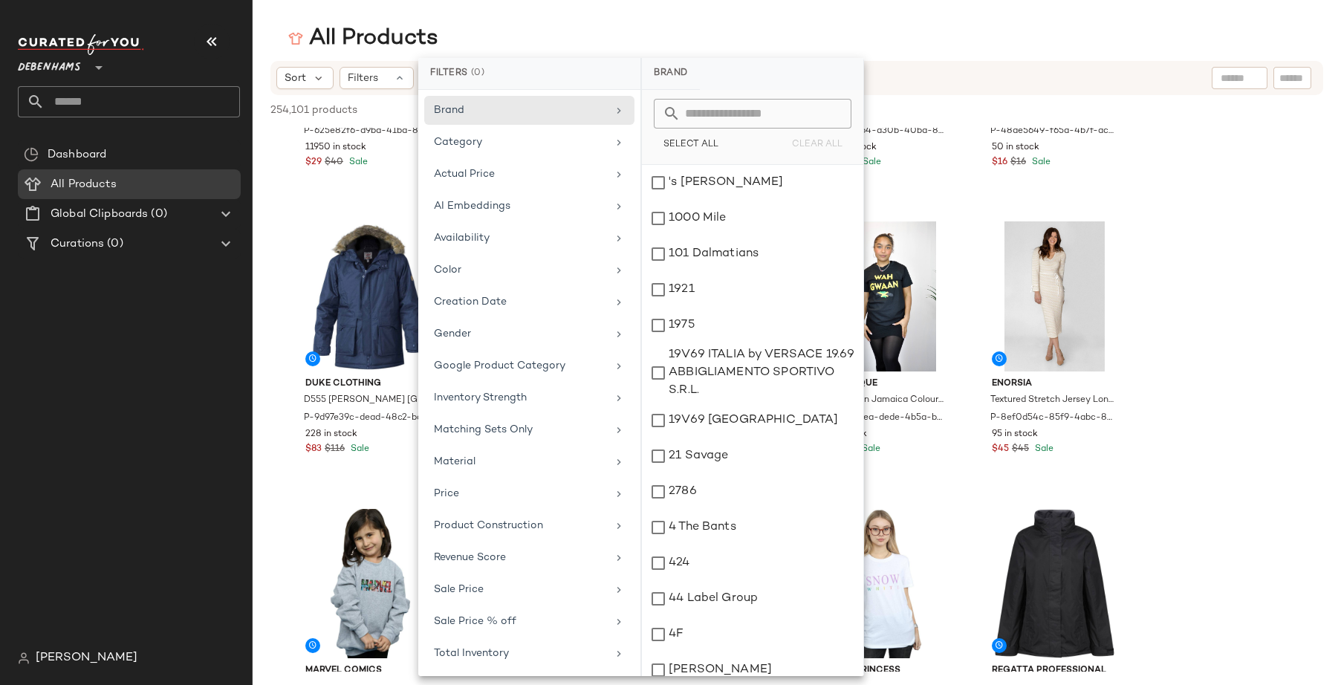
click at [536, 41] on div "All Products" at bounding box center [797, 39] width 1088 height 30
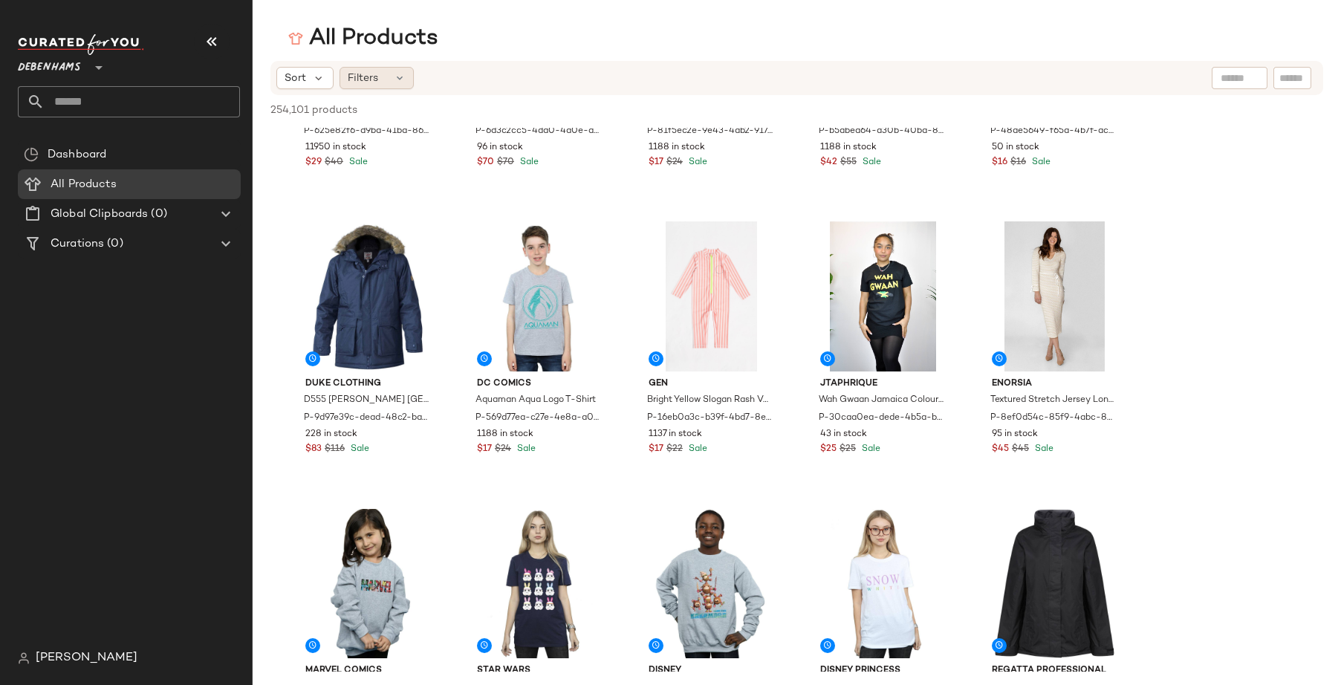
click at [377, 79] on div "Filters" at bounding box center [376, 78] width 74 height 22
click at [312, 81] on icon at bounding box center [318, 77] width 13 height 13
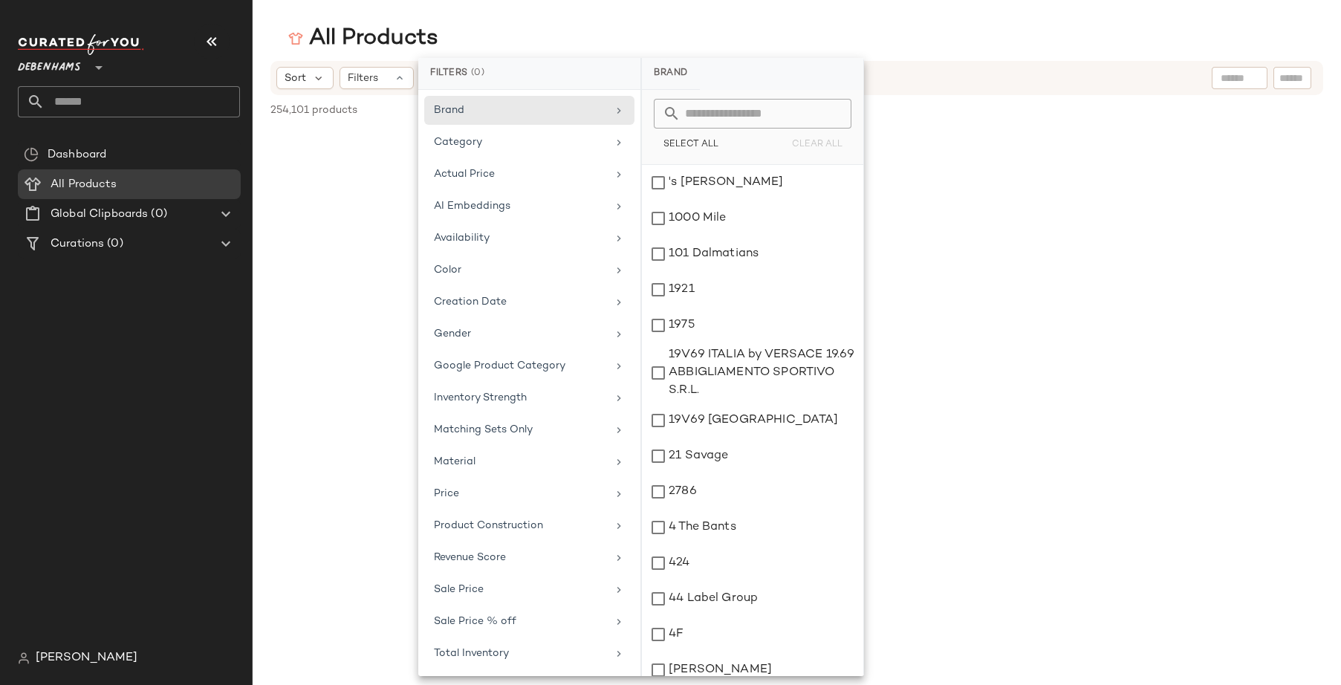
scroll to position [26292, 0]
